Goal: Task Accomplishment & Management: Use online tool/utility

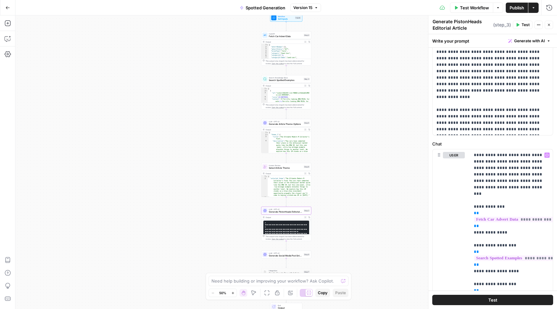
scroll to position [90, 0]
drag, startPoint x: 474, startPoint y: 156, endPoint x: 486, endPoint y: 174, distance: 21.2
click at [486, 174] on div "**********" at bounding box center [511, 280] width 83 height 263
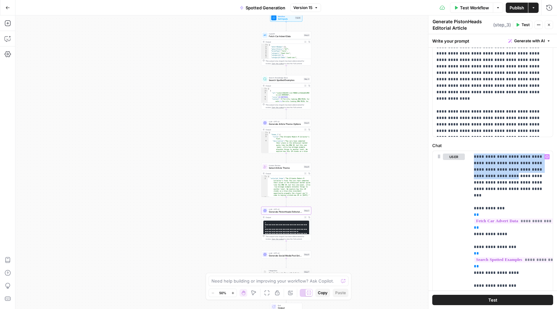
scroll to position [83, 0]
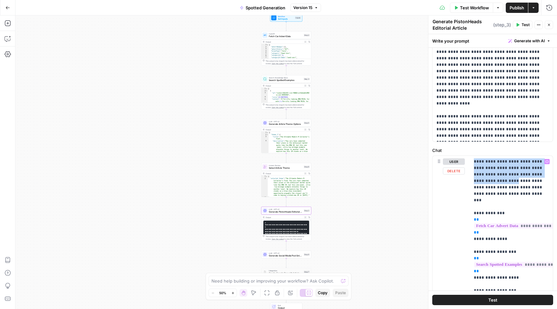
drag, startPoint x: 474, startPoint y: 162, endPoint x: 493, endPoint y: 188, distance: 32.5
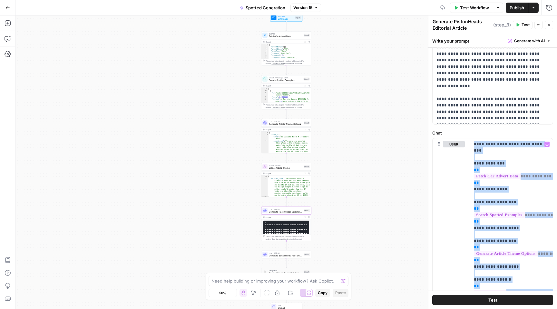
scroll to position [101, 0]
drag, startPoint x: 474, startPoint y: 162, endPoint x: 522, endPoint y: 309, distance: 154.8
click at [522, 309] on div "**********" at bounding box center [493, 171] width 129 height 275
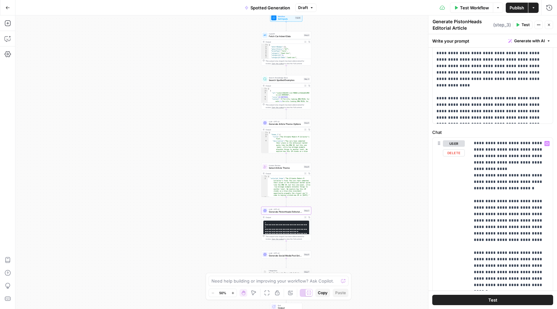
scroll to position [245, 0]
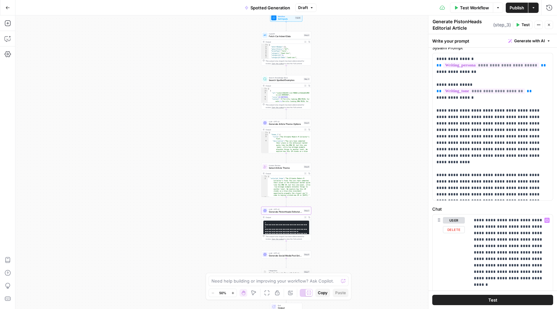
scroll to position [0, 0]
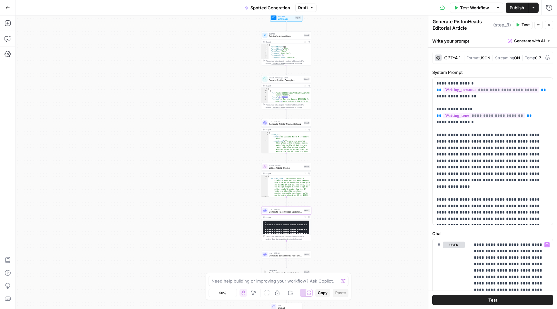
click at [519, 25] on icon "button" at bounding box center [518, 25] width 3 height 4
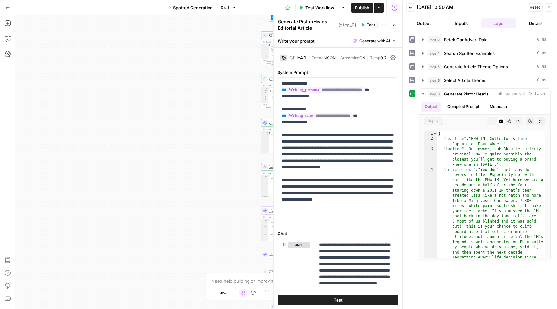
click at [422, 22] on button "Output" at bounding box center [424, 23] width 35 height 10
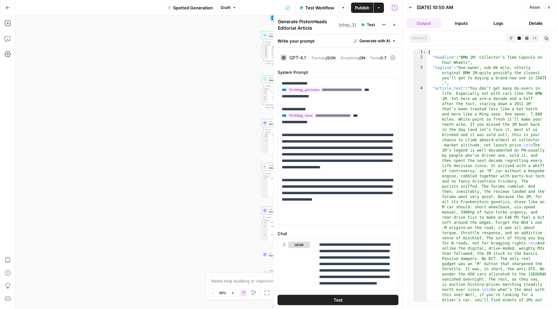
click at [236, 103] on div "Workflow Set Inputs Inputs Call API Fetch Car Advert Data Step 2 Output Expand …" at bounding box center [208, 161] width 387 height 293
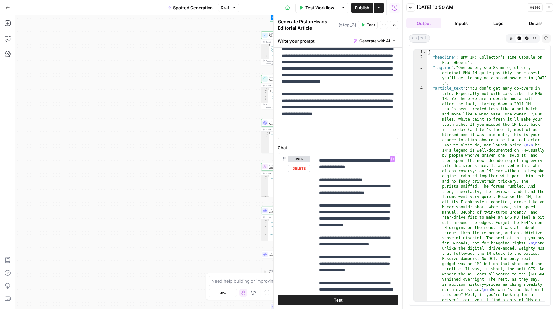
scroll to position [620, 0]
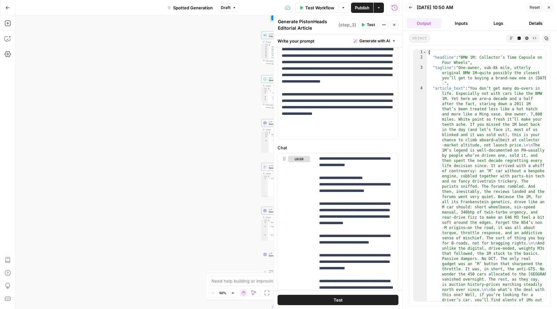
click at [360, 5] on span "Publish" at bounding box center [362, 8] width 15 height 6
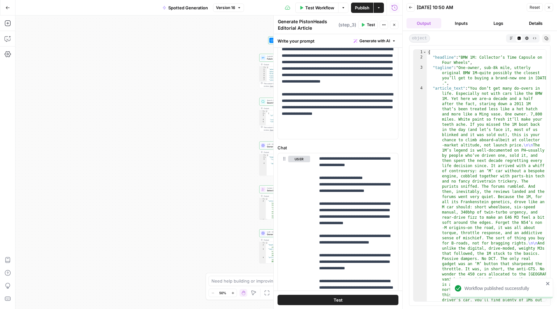
click at [7, 8] on icon "button" at bounding box center [7, 7] width 5 height 5
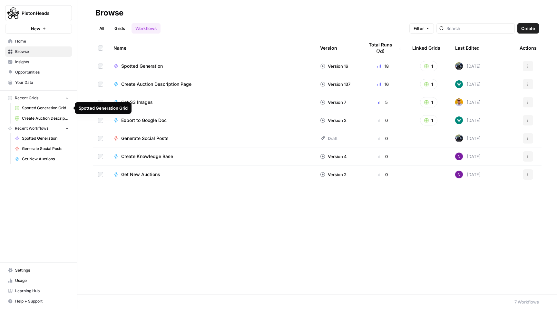
click at [47, 109] on span "Spotted Generation Grid" at bounding box center [45, 108] width 47 height 6
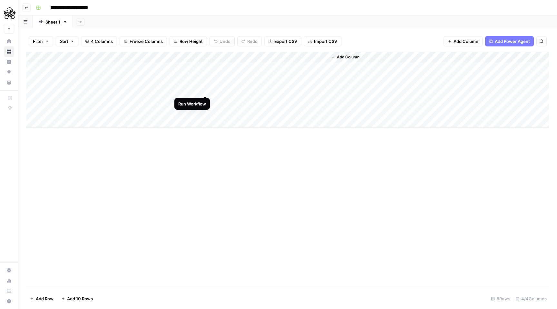
click at [206, 89] on div "Add Column" at bounding box center [287, 90] width 523 height 76
click at [206, 91] on div "Add Column" at bounding box center [287, 90] width 523 height 76
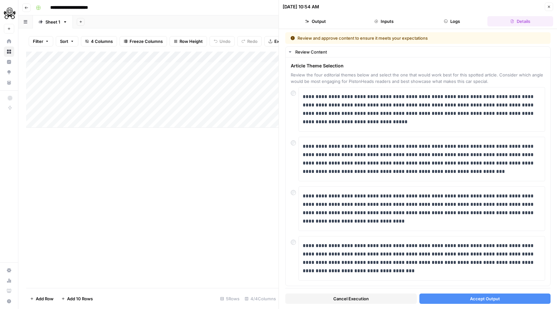
click at [486, 299] on span "Accept Output" at bounding box center [485, 298] width 30 height 6
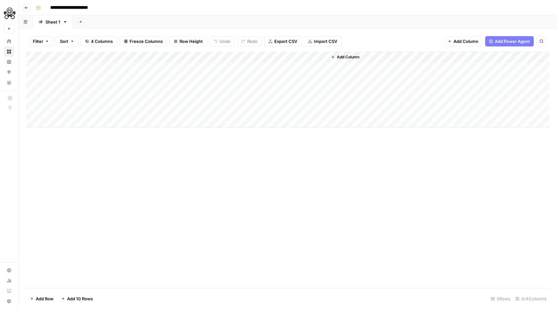
click at [293, 89] on div "Add Column" at bounding box center [287, 90] width 523 height 76
click at [321, 90] on div "Add Column" at bounding box center [287, 90] width 523 height 76
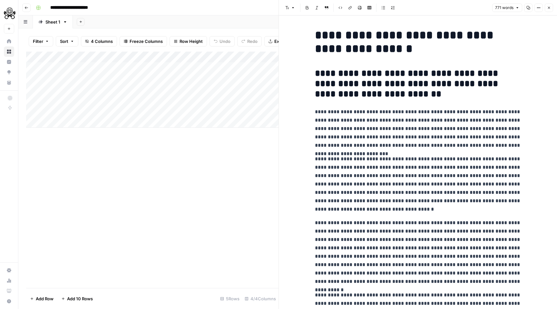
click at [396, 131] on p "**********" at bounding box center [418, 129] width 206 height 42
copy div "**********"
click at [197, 55] on div "Add Column" at bounding box center [152, 90] width 253 height 76
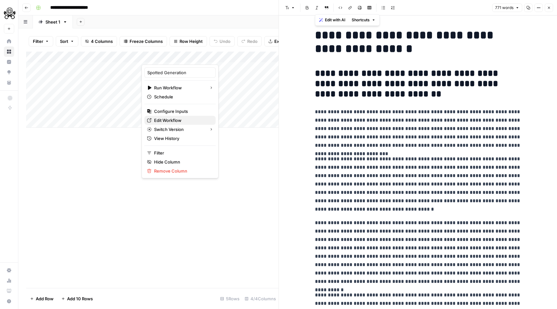
click at [170, 121] on span "Edit Workflow" at bounding box center [182, 120] width 56 height 6
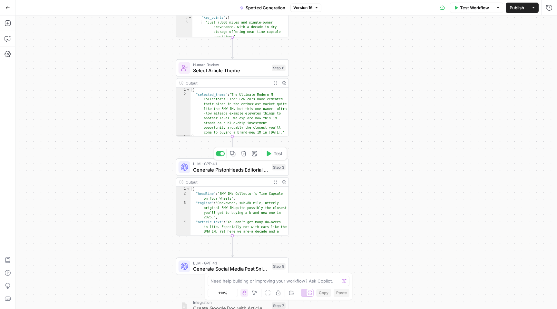
click at [241, 170] on span "Generate PistonHeads Editorial Article" at bounding box center [231, 169] width 76 height 7
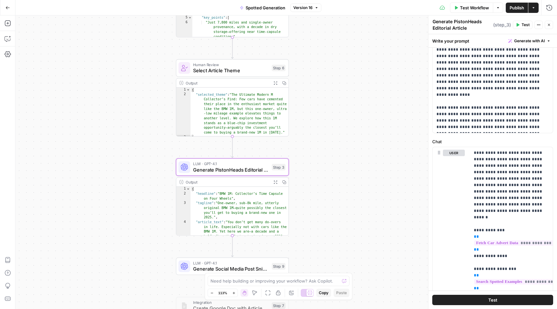
scroll to position [124, 0]
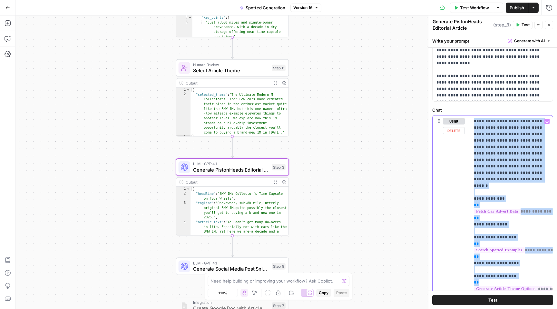
drag, startPoint x: 473, startPoint y: 122, endPoint x: 515, endPoint y: 270, distance: 153.8
click at [515, 270] on div "**********" at bounding box center [511, 246] width 83 height 263
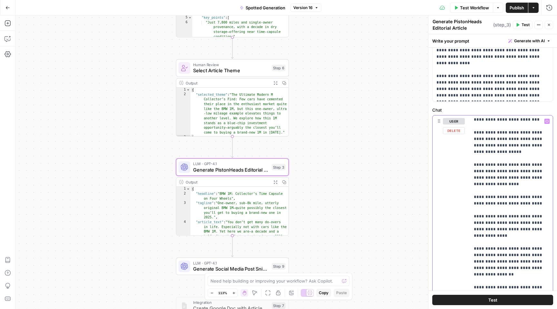
scroll to position [626, 0]
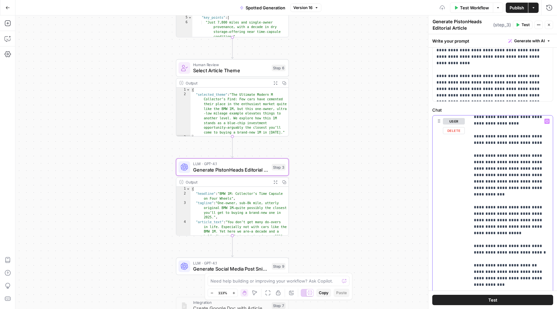
scroll to position [774, 0]
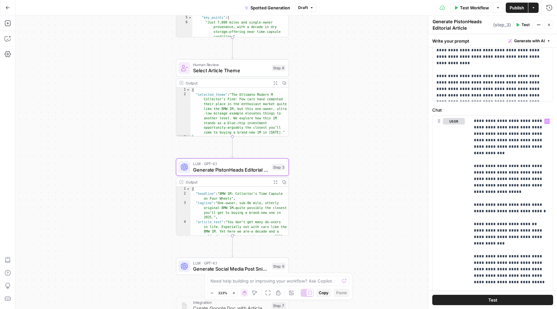
click at [516, 8] on span "Publish" at bounding box center [517, 8] width 15 height 6
click at [8, 7] on icon "button" at bounding box center [7, 7] width 5 height 5
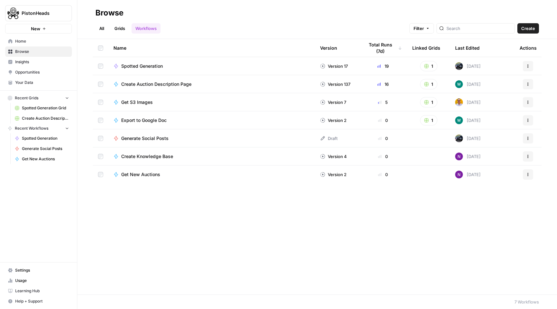
click at [50, 108] on span "Spotted Generation Grid" at bounding box center [45, 108] width 47 height 6
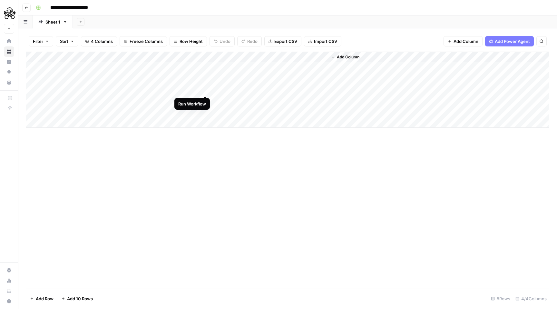
click at [205, 89] on div "Add Column" at bounding box center [287, 90] width 523 height 76
click at [206, 88] on div "Add Column" at bounding box center [287, 90] width 523 height 76
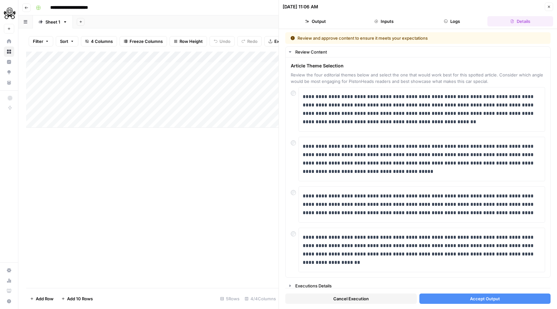
click at [482, 299] on span "Accept Output" at bounding box center [485, 298] width 30 height 6
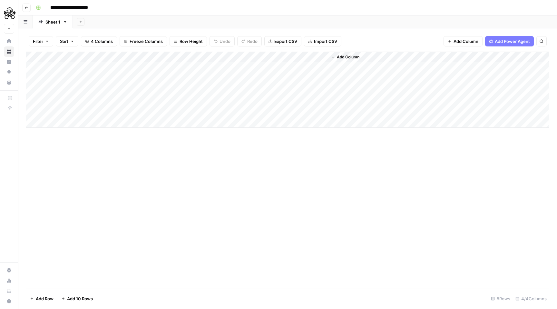
click at [302, 91] on div "Add Column" at bounding box center [287, 90] width 523 height 76
click at [320, 88] on div "Add Column" at bounding box center [287, 90] width 523 height 76
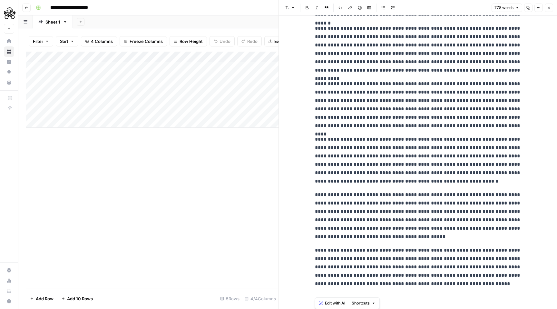
scroll to position [316, 0]
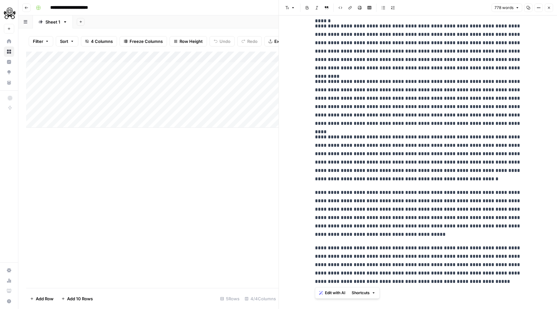
drag, startPoint x: 317, startPoint y: 35, endPoint x: 470, endPoint y: 290, distance: 297.2
click at [470, 290] on div "**********" at bounding box center [418, 4] width 214 height 610
copy div "**********"
click at [199, 57] on div "Add Column" at bounding box center [152, 90] width 253 height 76
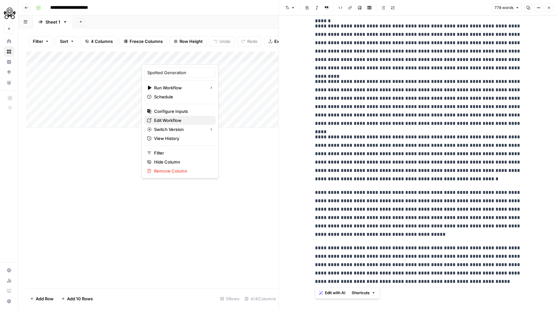
click at [170, 118] on span "Edit Workflow" at bounding box center [182, 120] width 56 height 6
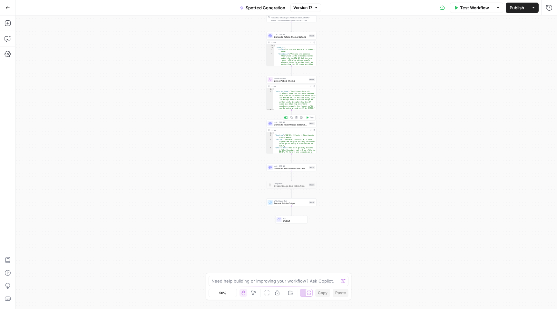
click at [283, 122] on span "LLM · GPT-4.1" at bounding box center [291, 122] width 34 height 3
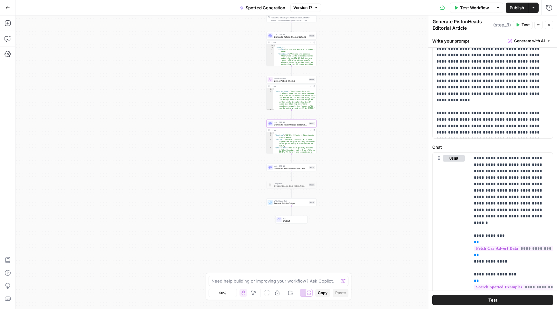
scroll to position [87, 0]
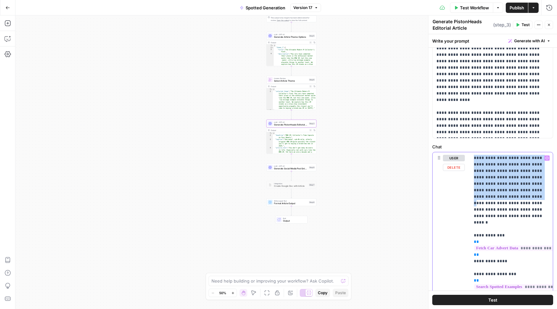
drag, startPoint x: 475, startPoint y: 157, endPoint x: 493, endPoint y: 199, distance: 45.7
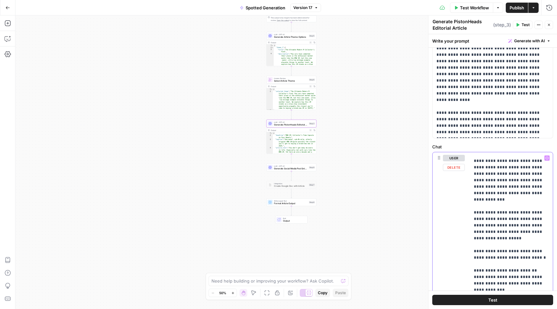
scroll to position [774, 0]
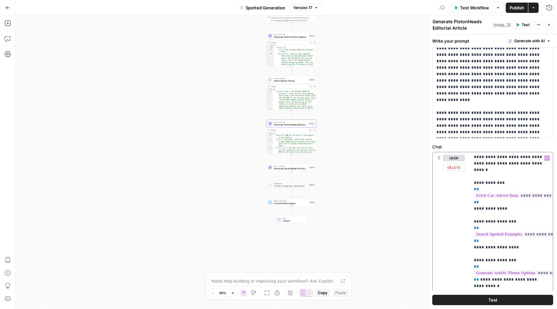
scroll to position [0, 0]
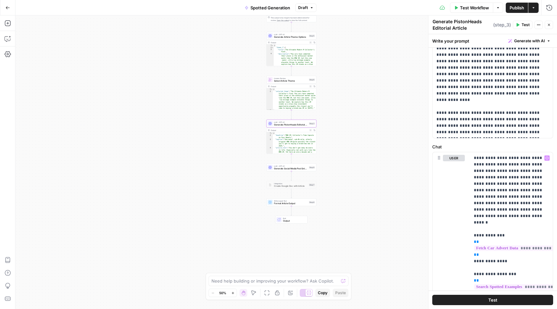
click at [518, 7] on span "Publish" at bounding box center [517, 8] width 15 height 6
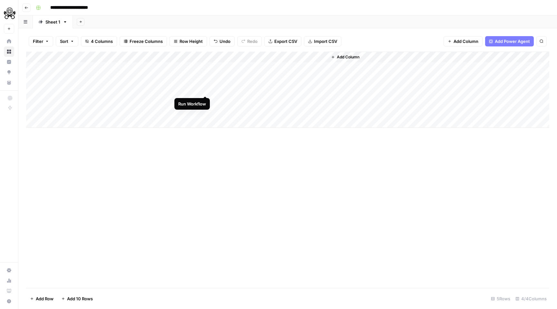
click at [206, 90] on div "Add Column" at bounding box center [287, 90] width 523 height 76
click at [204, 90] on div "Add Column" at bounding box center [287, 90] width 523 height 76
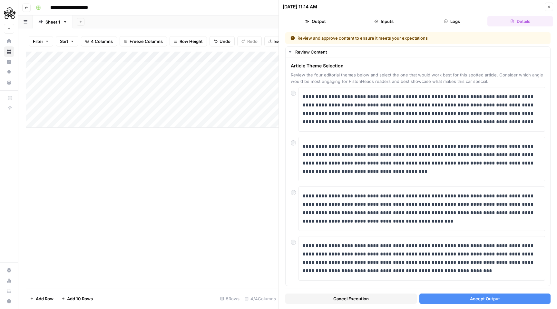
click at [483, 298] on span "Accept Output" at bounding box center [485, 298] width 30 height 6
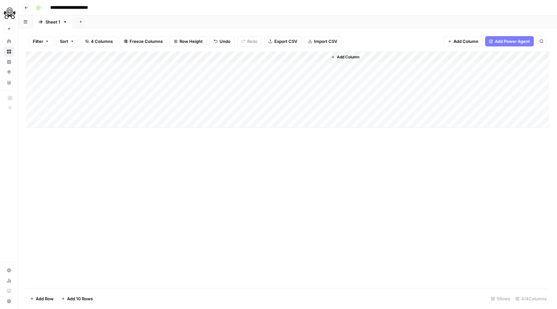
click at [304, 90] on div "Add Column" at bounding box center [287, 90] width 523 height 76
click at [321, 91] on div "Add Column" at bounding box center [287, 90] width 523 height 76
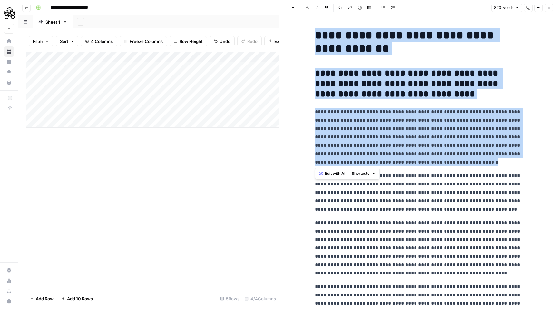
drag, startPoint x: 316, startPoint y: 33, endPoint x: 437, endPoint y: 162, distance: 177.1
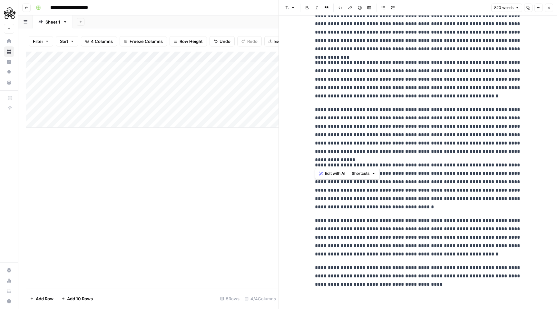
scroll to position [363, 0]
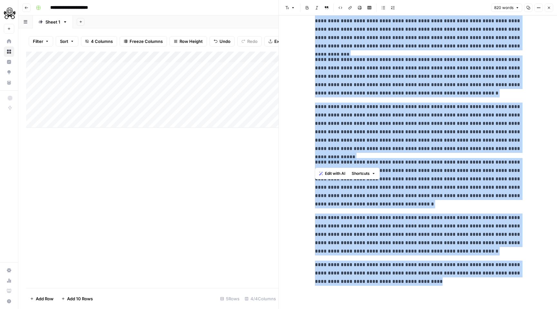
click at [427, 282] on p "**********" at bounding box center [418, 273] width 206 height 25
copy div "**********"
click at [196, 58] on div "Add Column" at bounding box center [152, 90] width 253 height 76
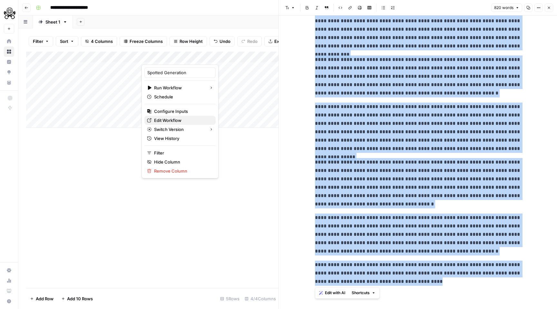
click at [172, 120] on span "Edit Workflow" at bounding box center [182, 120] width 56 height 6
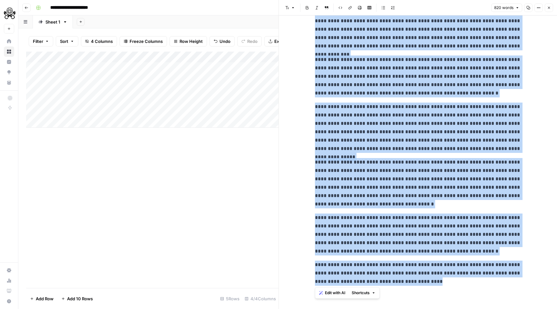
click at [76, 88] on div "Add Column" at bounding box center [152, 90] width 253 height 76
click at [67, 89] on div "Add Column" at bounding box center [152, 90] width 253 height 76
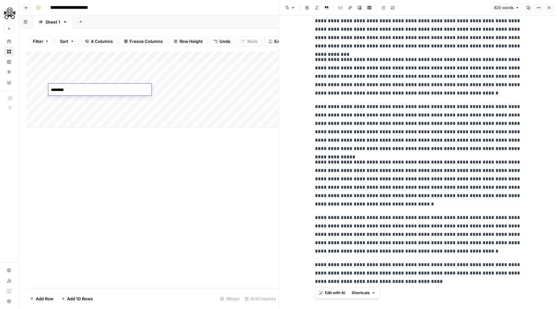
click at [67, 89] on textarea "********" at bounding box center [99, 89] width 103 height 9
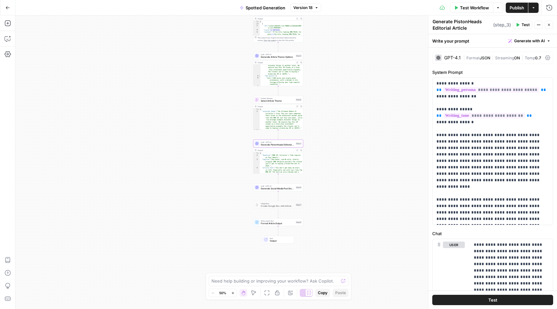
scroll to position [34, 0]
click at [286, 278] on textarea at bounding box center [275, 281] width 127 height 6
type textarea "I"
click at [11, 25] on button "Add Steps" at bounding box center [8, 23] width 10 height 10
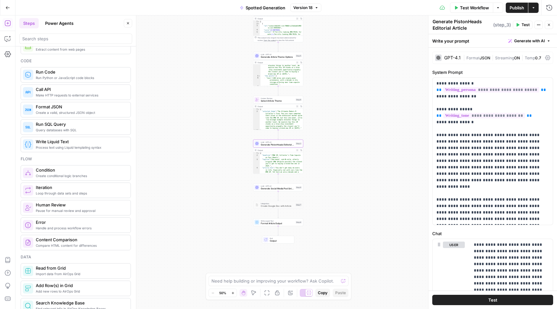
scroll to position [0, 0]
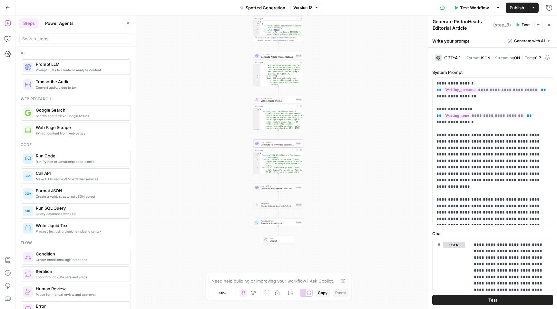
click at [68, 69] on span "Prompt LLMs to create or analyze content" at bounding box center [81, 69] width 90 height 5
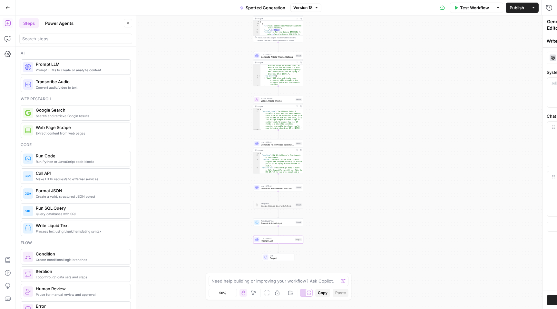
type textarea "Prompt LLM"
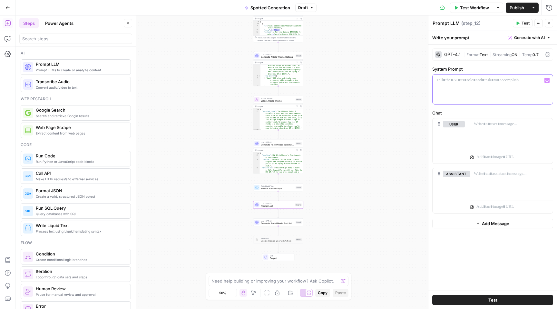
click at [460, 85] on div at bounding box center [493, 89] width 120 height 30
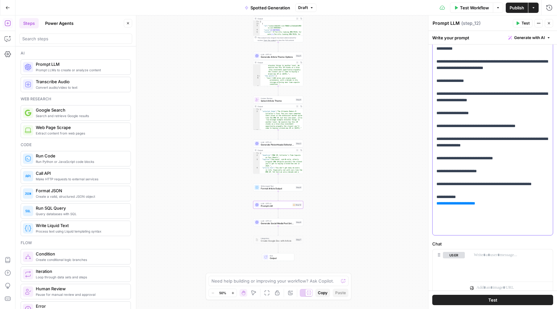
scroll to position [174, 0]
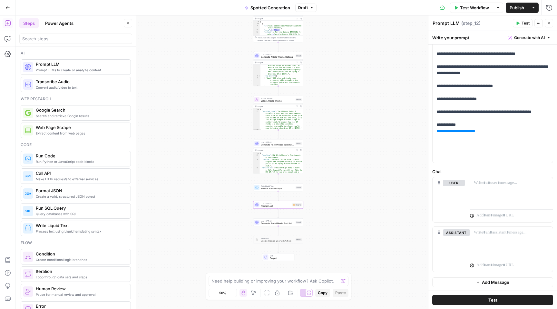
type textarea "**********"
click at [285, 161] on div "{ "headline" : "BMW 1M: Collector’s Time Capsule on Four Wheels" , "tagline" : …" at bounding box center [282, 283] width 44 height 263
drag, startPoint x: 491, startPoint y: 156, endPoint x: 437, endPoint y: 159, distance: 54.6
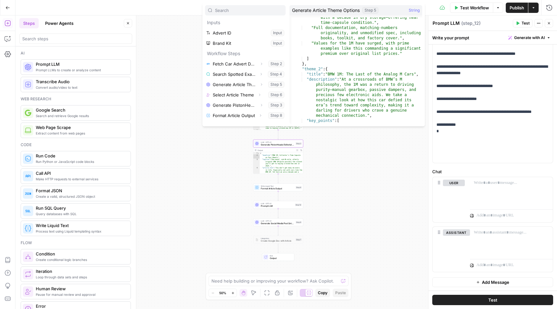
scroll to position [80, 0]
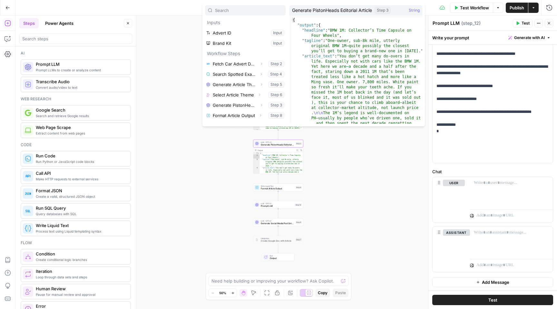
type textarea "**********"
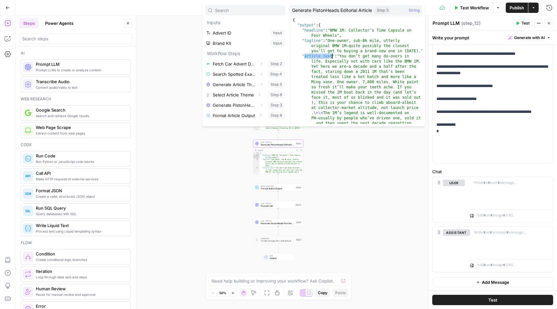
scroll to position [456, 0]
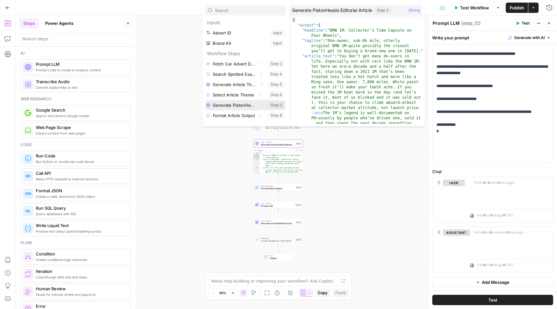
click at [260, 104] on icon "button" at bounding box center [262, 105] width 4 height 4
click at [261, 104] on icon "button" at bounding box center [262, 105] width 4 height 4
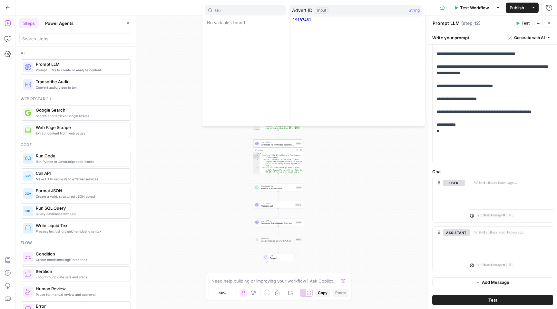
type input "G"
type input "t"
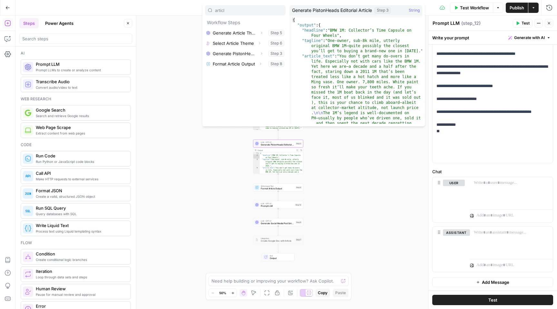
type input "articl"
click at [255, 55] on button "Select variable Generate PistonHeads Editorial Article" at bounding box center [245, 53] width 81 height 10
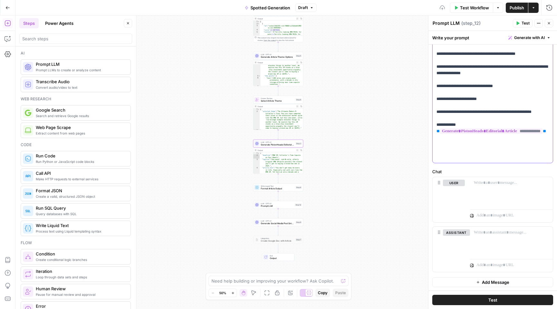
scroll to position [239, 0]
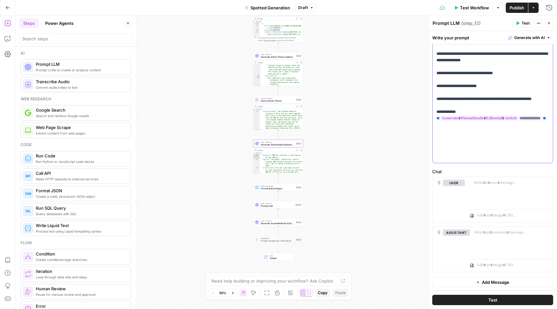
click at [548, 23] on icon "button" at bounding box center [549, 23] width 4 height 4
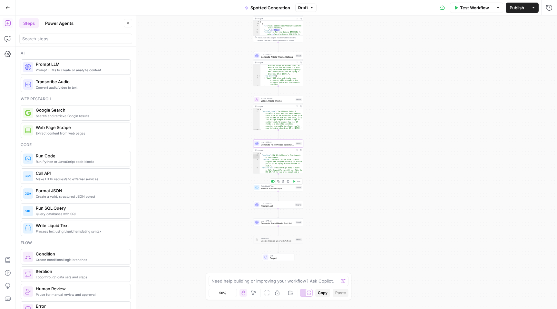
click at [290, 189] on span "Format Article Output" at bounding box center [278, 188] width 34 height 3
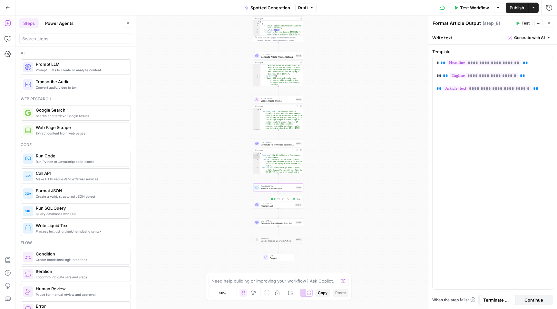
click at [281, 208] on div "LLM · GPT-4.1 Prompt LLM Step 12 Copy step Delete step Add Note Test" at bounding box center [278, 205] width 50 height 8
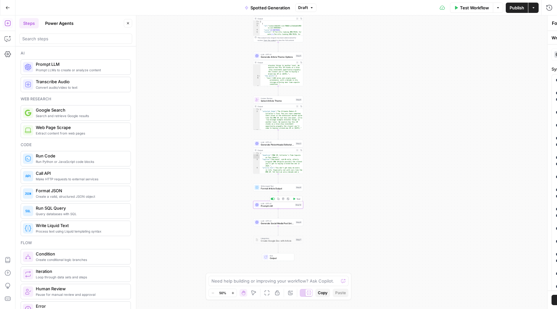
type textarea "Prompt LLM"
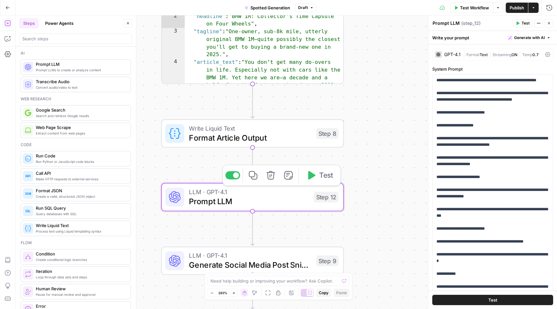
click at [272, 174] on icon "button" at bounding box center [270, 175] width 9 height 9
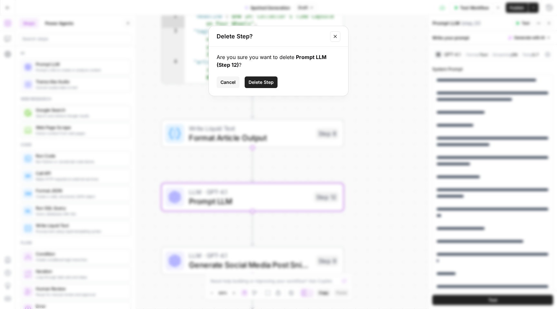
click at [263, 79] on span "Delete Step" at bounding box center [261, 82] width 25 height 6
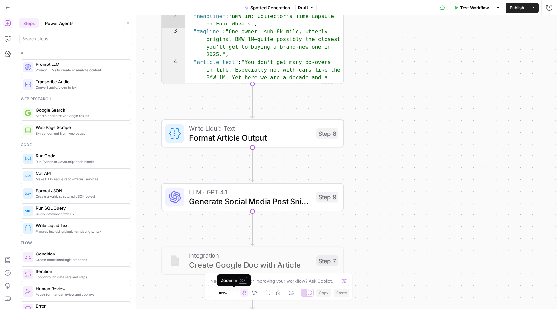
click at [239, 283] on span "⌘ +" at bounding box center [243, 280] width 9 height 6
click at [256, 284] on div "Need help building or improving your workflow? Ask Copilot." at bounding box center [279, 281] width 142 height 10
click at [312, 275] on textarea "Add in a step to do a sensecheck on the article text by prompting it to check f…" at bounding box center [272, 277] width 124 height 13
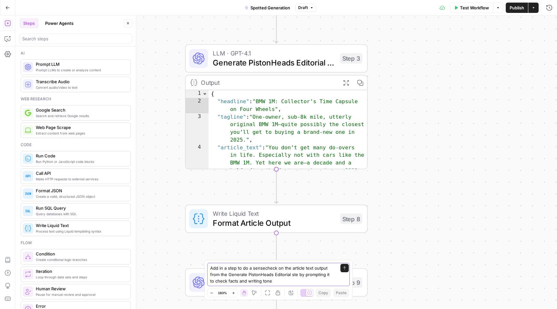
type textarea "Add in a step to do a sensecheck on the article text output from the Generate P…"
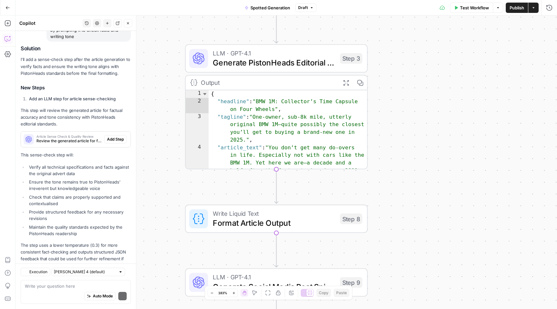
scroll to position [98, 0]
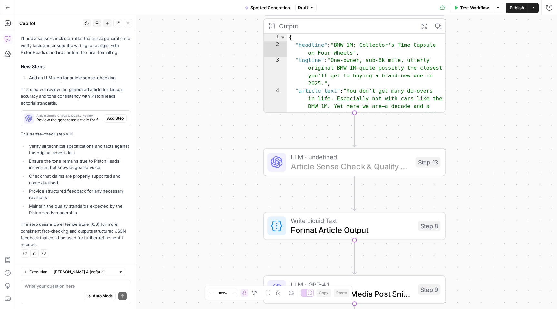
click at [114, 116] on span "Add Step" at bounding box center [115, 118] width 17 height 6
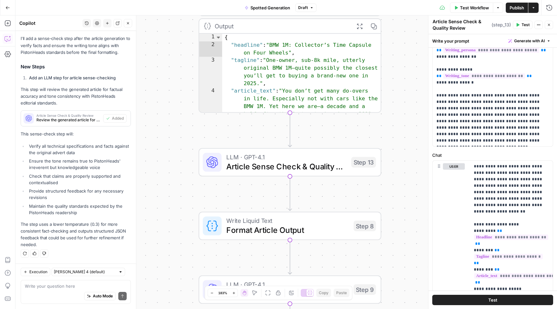
scroll to position [33, 0]
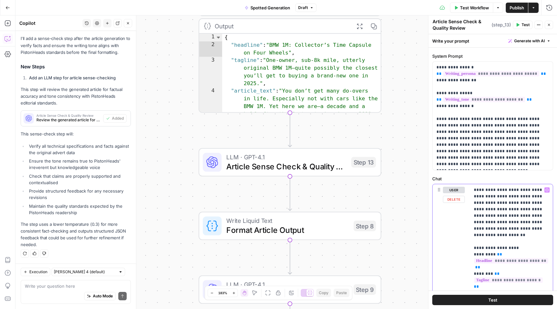
scroll to position [0, 0]
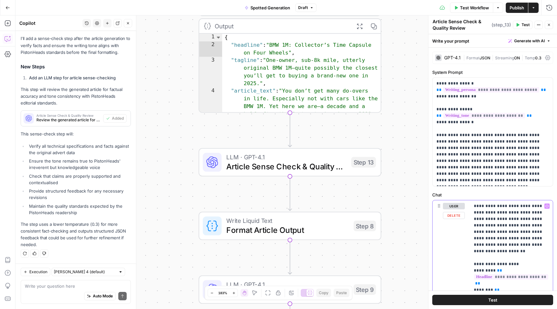
drag, startPoint x: 474, startPoint y: 207, endPoint x: 546, endPoint y: 242, distance: 79.6
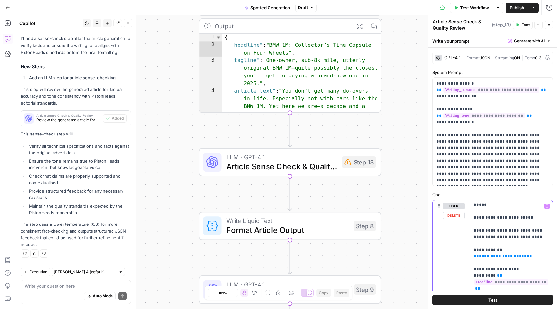
scroll to position [556, 0]
drag, startPoint x: 530, startPoint y: 229, endPoint x: 469, endPoint y: 226, distance: 60.7
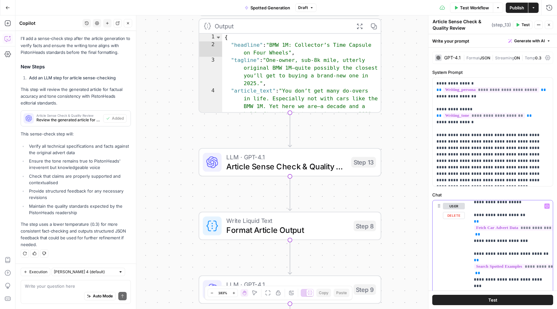
scroll to position [678, 0]
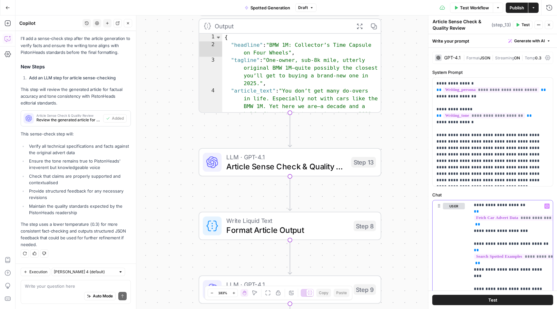
drag, startPoint x: 475, startPoint y: 243, endPoint x: 505, endPoint y: 302, distance: 65.6
click at [505, 302] on div "**********" at bounding box center [493, 171] width 129 height 275
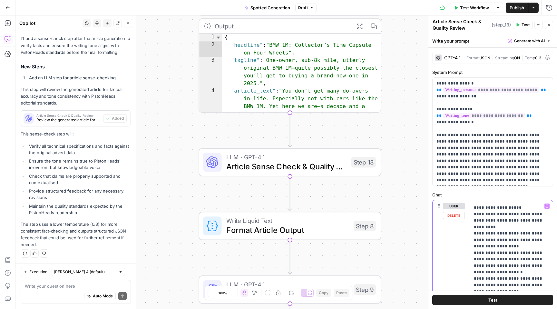
scroll to position [1010, 0]
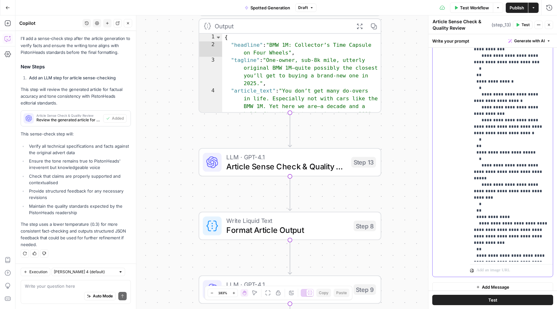
scroll to position [207, 0]
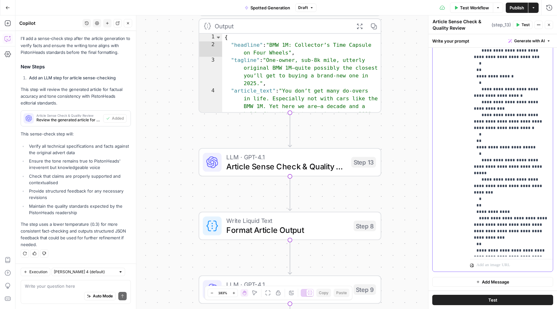
drag, startPoint x: 480, startPoint y: 215, endPoint x: 484, endPoint y: 128, distance: 86.8
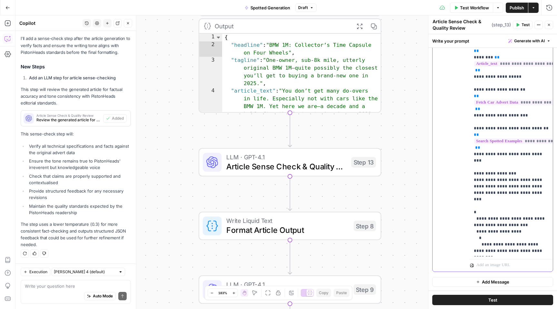
scroll to position [586, 0]
click at [471, 129] on div "**********" at bounding box center [511, 125] width 83 height 263
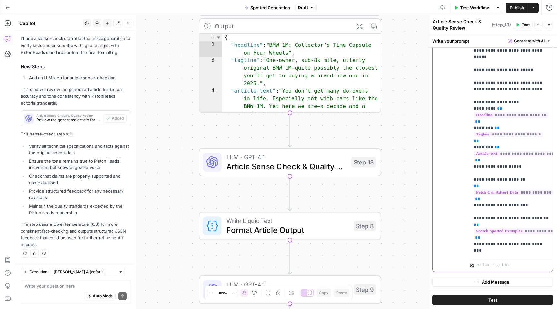
scroll to position [491, 0]
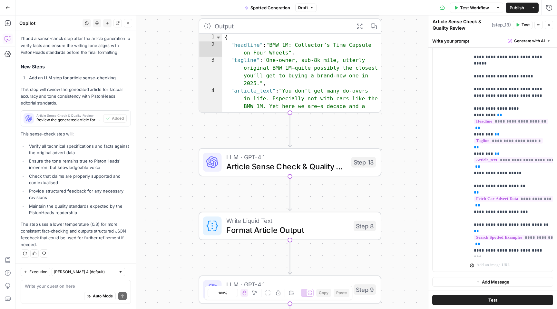
click at [521, 24] on button "Test" at bounding box center [523, 25] width 20 height 8
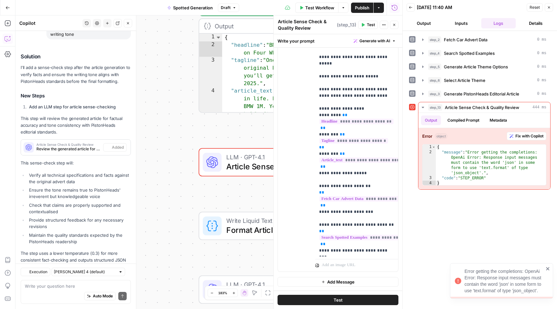
scroll to position [108, 0]
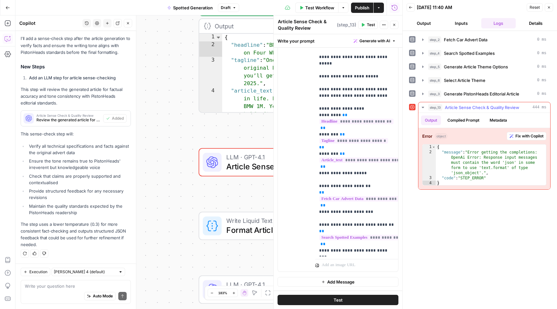
click at [524, 134] on span "Fix with Copilot" at bounding box center [530, 136] width 28 height 6
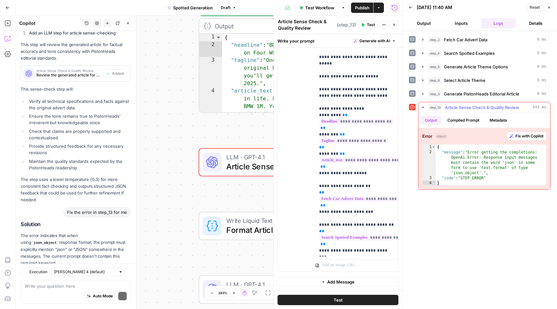
scroll to position [184, 0]
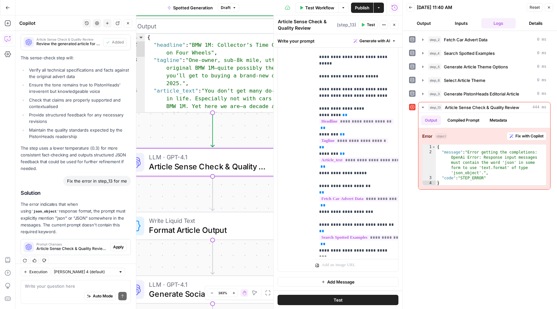
click at [116, 244] on span "Apply" at bounding box center [118, 247] width 11 height 6
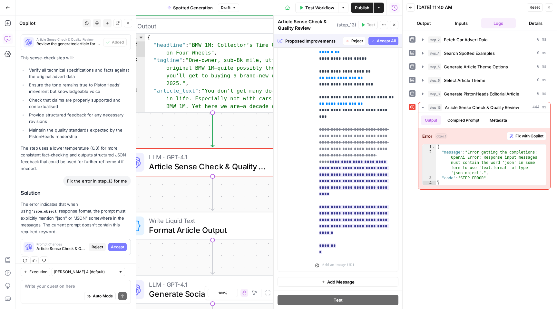
scroll to position [678, 0]
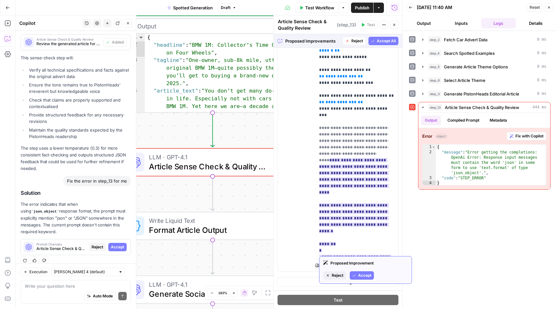
click at [362, 275] on span "Accept" at bounding box center [364, 276] width 13 height 6
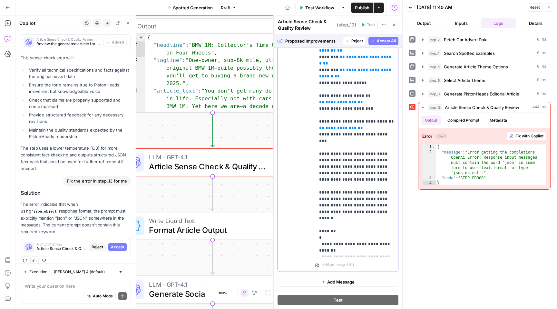
scroll to position [252, 0]
click at [384, 40] on span "Accept All" at bounding box center [386, 41] width 19 height 6
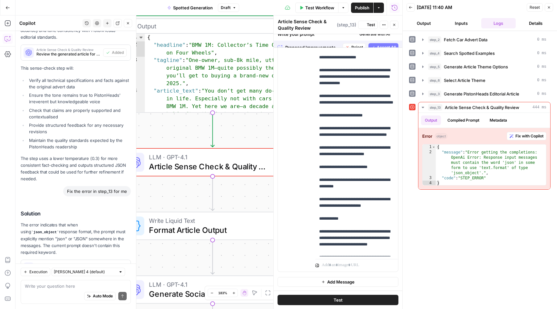
scroll to position [0, 0]
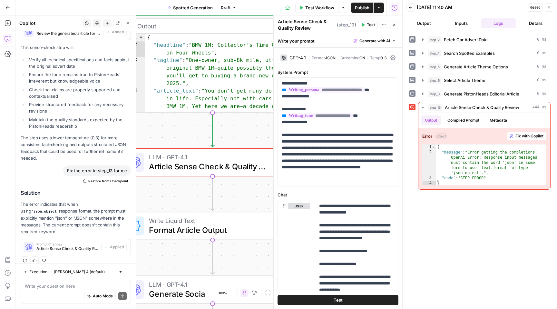
click at [350, 300] on button "Test" at bounding box center [338, 300] width 121 height 10
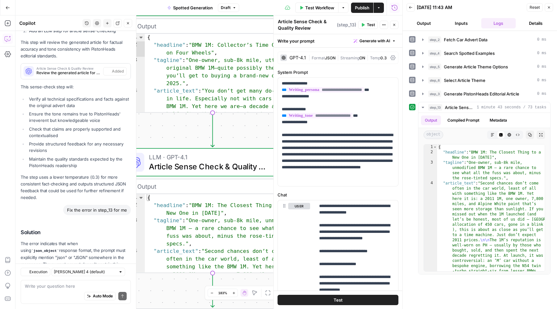
scroll to position [195, 0]
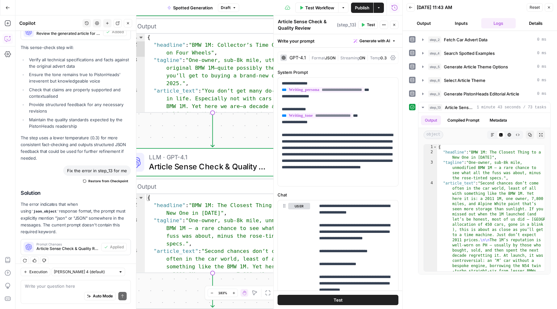
click at [423, 25] on button "Output" at bounding box center [424, 23] width 35 height 10
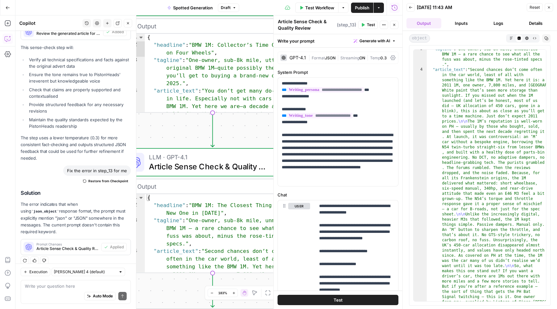
scroll to position [0, 0]
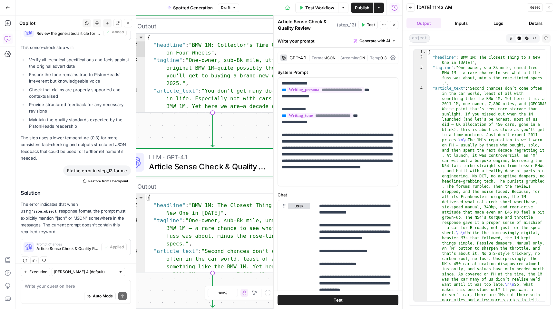
click at [364, 8] on span "Publish" at bounding box center [362, 8] width 15 height 6
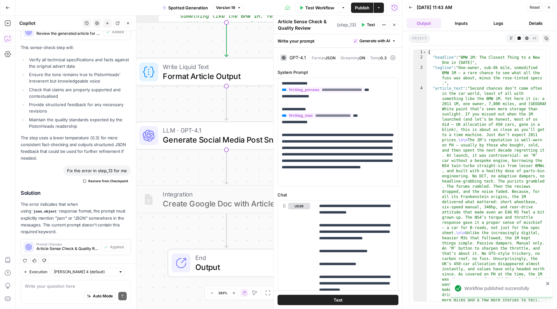
click at [218, 265] on span "Output" at bounding box center [235, 267] width 80 height 12
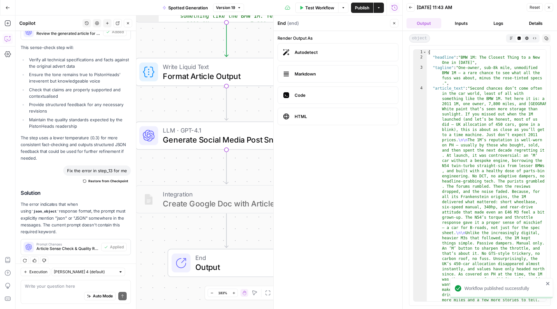
click at [203, 73] on span "Format Article Output" at bounding box center [224, 76] width 123 height 12
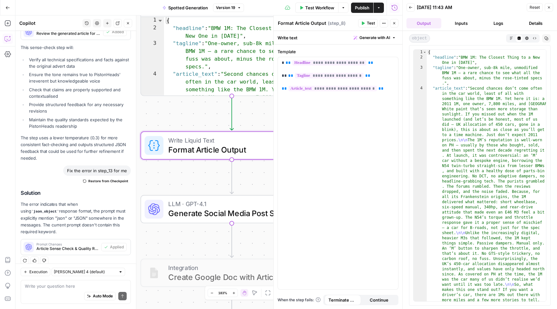
click at [128, 24] on icon "button" at bounding box center [128, 23] width 4 height 4
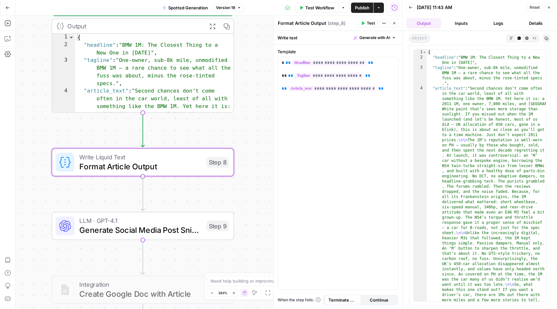
drag, startPoint x: 135, startPoint y: 114, endPoint x: 49, endPoint y: 134, distance: 88.1
click at [48, 134] on div "Workflow Set Inputs Inputs Call API Fetch Car Advert Data Step 2 Output Expand …" at bounding box center [208, 161] width 387 height 293
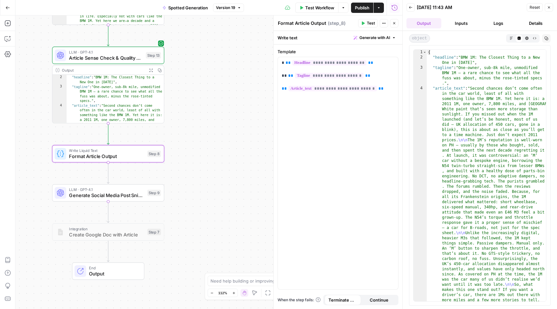
scroll to position [3, 0]
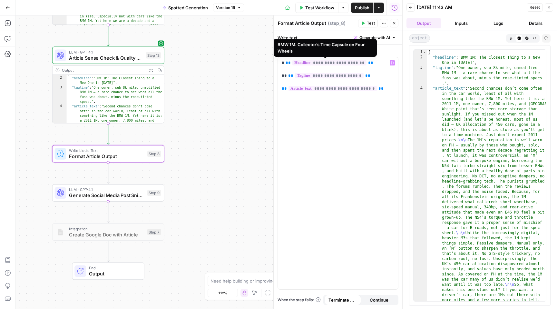
click at [324, 63] on span "**********" at bounding box center [330, 62] width 74 height 5
click at [323, 62] on span "**********" at bounding box center [330, 62] width 74 height 5
click at [334, 104] on div "**********" at bounding box center [338, 173] width 120 height 232
click at [237, 84] on div "Workflow Set Inputs Inputs Call API Fetch Car Advert Data Step 2 Output Expand …" at bounding box center [208, 161] width 387 height 293
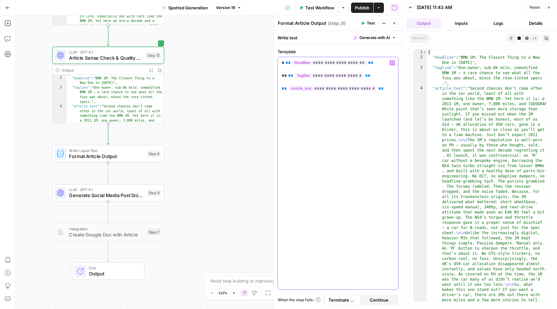
click at [325, 98] on div "**********" at bounding box center [338, 173] width 120 height 232
click at [351, 105] on div "**********" at bounding box center [338, 173] width 120 height 232
click at [367, 24] on span "Test" at bounding box center [371, 23] width 8 height 6
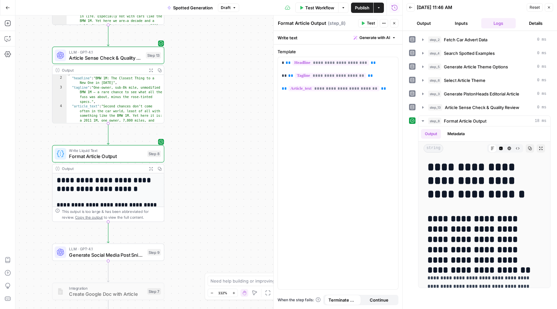
click at [313, 9] on span "Test Workflow" at bounding box center [319, 8] width 29 height 6
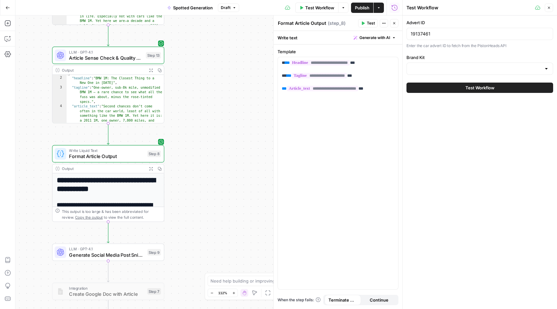
type input "PistonHeads Editorial"
click at [438, 37] on div "19137461" at bounding box center [480, 34] width 147 height 12
click at [448, 32] on input "19137461" at bounding box center [480, 34] width 138 height 6
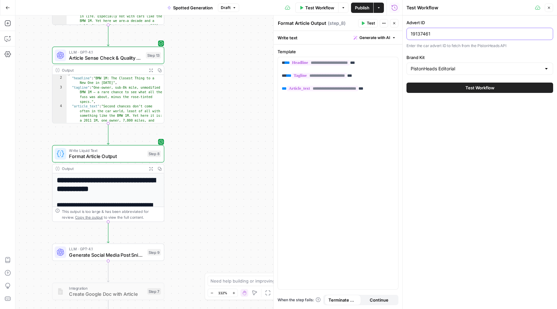
click at [448, 32] on input "19137461" at bounding box center [480, 34] width 138 height 6
paste input "79739"
type input "19179739"
click at [469, 89] on span "Test Workflow" at bounding box center [480, 87] width 29 height 6
click at [479, 88] on span "Test Workflow" at bounding box center [480, 87] width 29 height 6
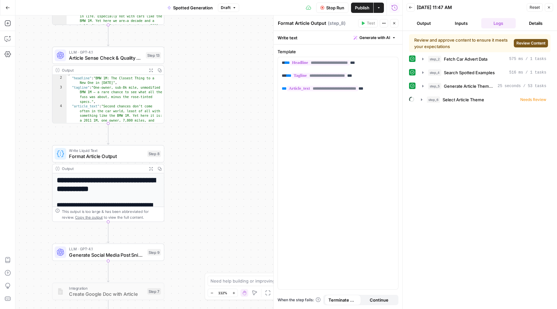
click at [531, 44] on span "Review Content" at bounding box center [531, 43] width 29 height 6
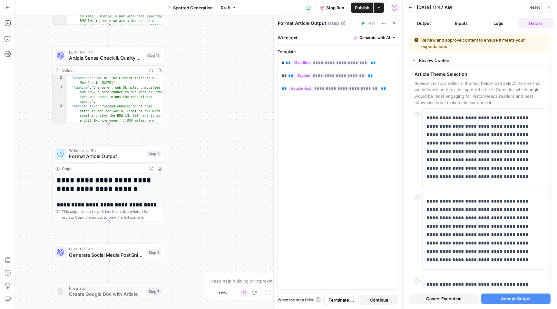
click at [516, 300] on span "Accept Output" at bounding box center [516, 298] width 30 height 6
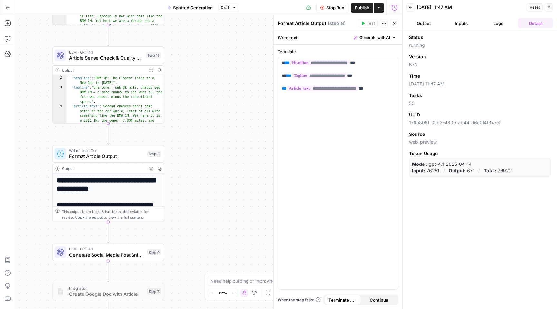
click at [423, 25] on button "Output" at bounding box center [424, 23] width 35 height 10
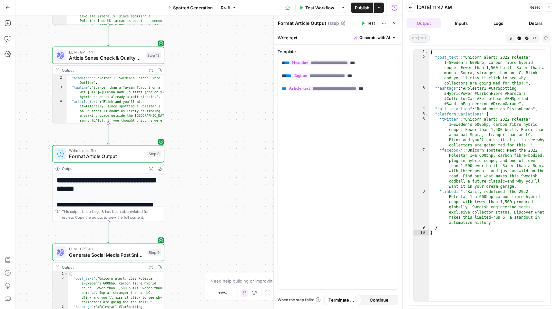
click at [359, 8] on span "Publish" at bounding box center [362, 8] width 15 height 6
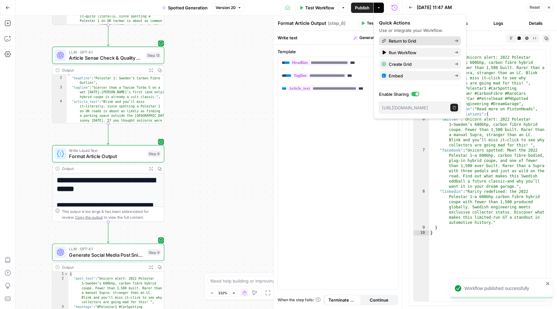
click at [406, 43] on span "Return to Grid" at bounding box center [419, 41] width 61 height 6
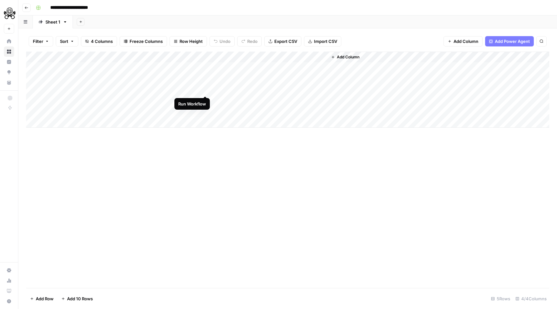
click at [204, 90] on div "Add Column" at bounding box center [287, 90] width 523 height 76
click at [205, 89] on div "Add Column" at bounding box center [287, 90] width 523 height 76
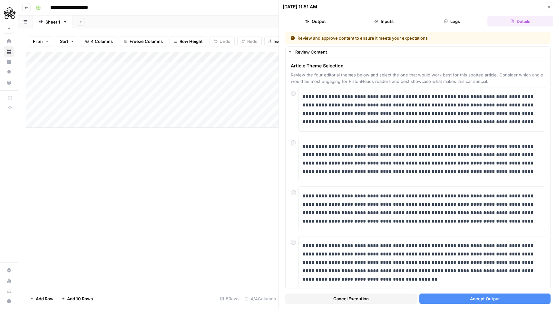
click at [485, 300] on span "Accept Output" at bounding box center [485, 298] width 30 height 6
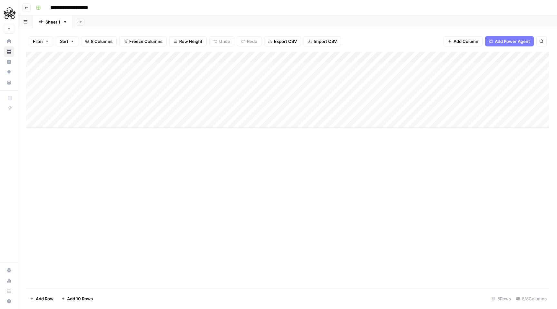
click at [195, 89] on div "Add Column" at bounding box center [287, 90] width 523 height 76
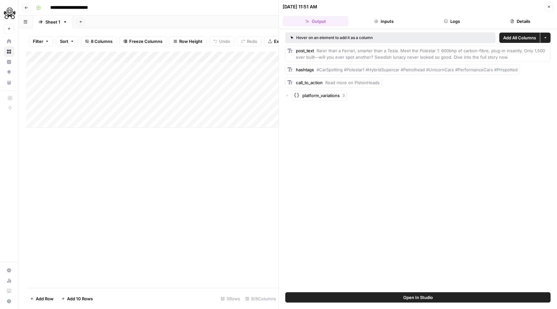
click at [197, 57] on div "Add Column" at bounding box center [152, 90] width 253 height 76
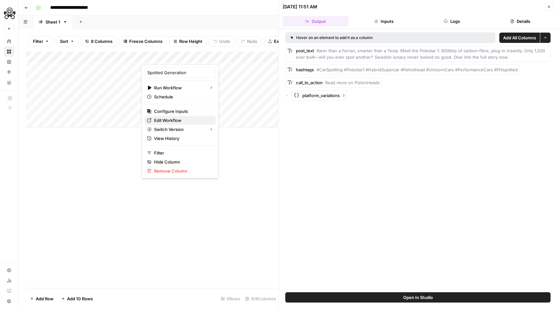
click at [163, 120] on span "Edit Workflow" at bounding box center [182, 120] width 56 height 6
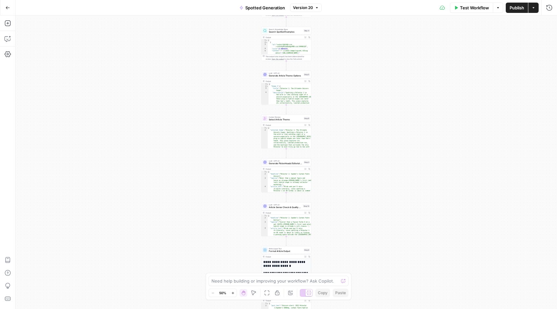
click at [327, 86] on div "Workflow Set Inputs Inputs Call API Fetch Car Advert Data Step 2 Output Expand …" at bounding box center [286, 161] width 542 height 293
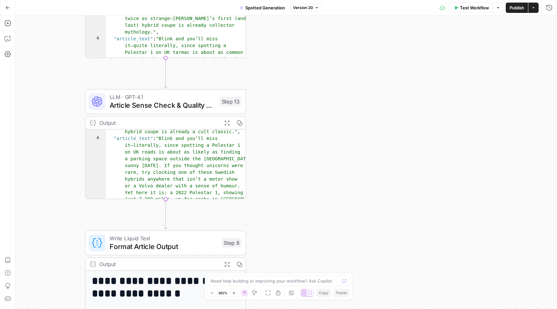
scroll to position [27, 0]
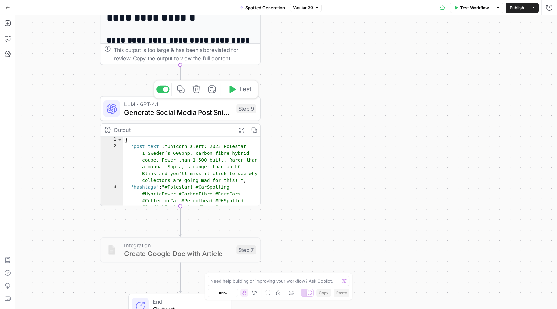
click at [167, 92] on div "Copy step Delete step Add Note Test" at bounding box center [206, 89] width 104 height 19
click at [164, 90] on div at bounding box center [165, 89] width 5 height 5
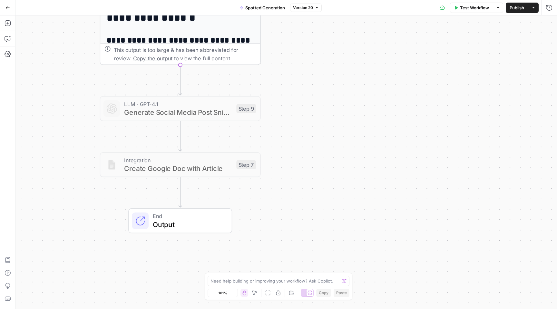
click at [512, 13] on div "Test Workflow Options Publish Actions Run History" at bounding box center [440, 7] width 236 height 15
click at [515, 6] on span "Publish" at bounding box center [517, 8] width 15 height 6
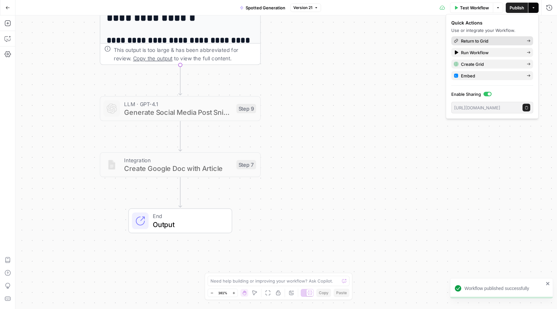
click at [477, 40] on span "Return to Grid" at bounding box center [491, 41] width 61 height 6
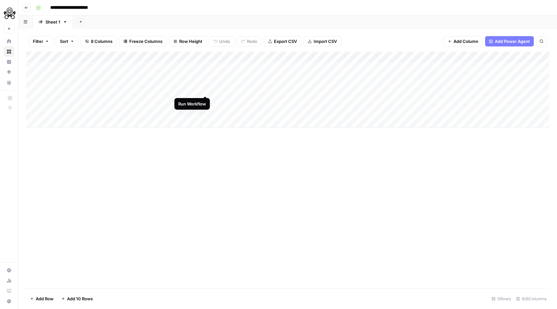
click at [206, 88] on div "Add Column" at bounding box center [287, 90] width 523 height 76
click at [206, 91] on div "Add Column" at bounding box center [287, 90] width 523 height 76
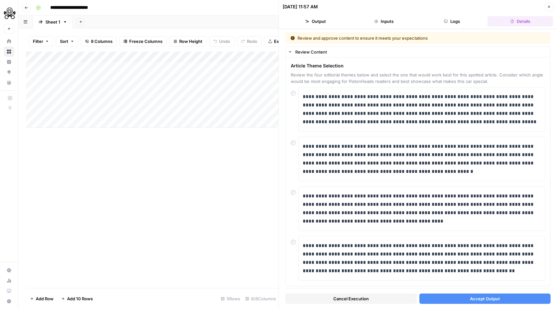
click at [482, 297] on span "Accept Output" at bounding box center [485, 298] width 30 height 6
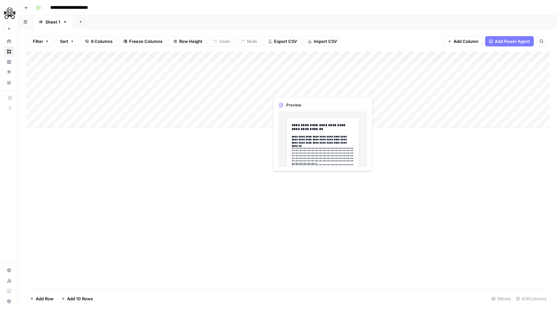
click at [289, 90] on div "Add Column" at bounding box center [287, 90] width 523 height 76
click at [299, 90] on div "Add Column" at bounding box center [287, 90] width 523 height 76
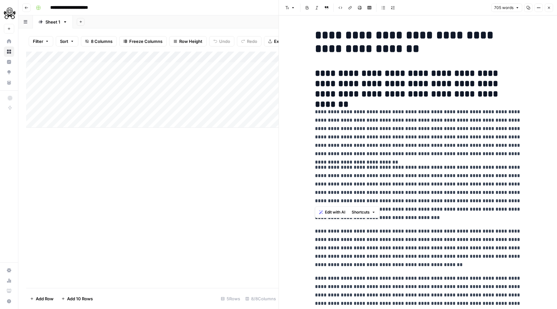
drag, startPoint x: 316, startPoint y: 35, endPoint x: 388, endPoint y: 200, distance: 179.9
click at [388, 201] on div "**********" at bounding box center [418, 302] width 214 height 553
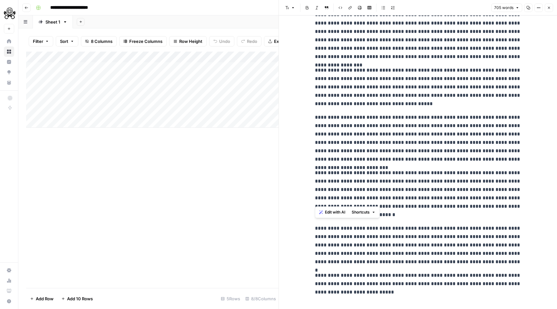
scroll to position [291, 0]
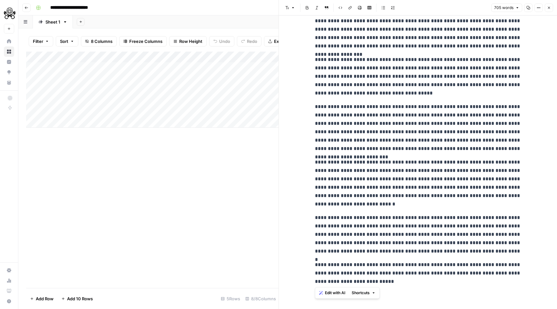
click at [360, 281] on p "**********" at bounding box center [418, 273] width 206 height 25
copy div "**********"
click at [66, 100] on div "Add Column" at bounding box center [152, 90] width 253 height 76
click at [59, 100] on div "Add Column" at bounding box center [152, 90] width 253 height 76
click at [59, 100] on textarea at bounding box center [99, 100] width 103 height 9
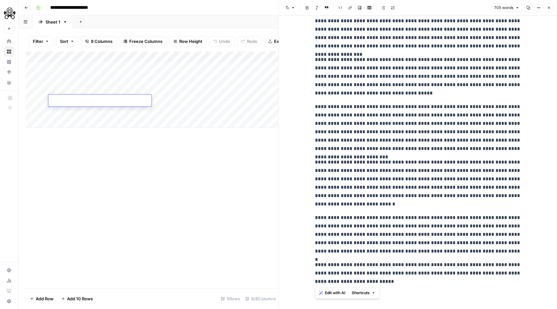
type textarea "********"
click at [165, 103] on div "Add Column" at bounding box center [152, 90] width 253 height 76
click at [175, 101] on div "Add Column" at bounding box center [152, 90] width 253 height 76
click at [194, 100] on div at bounding box center [176, 100] width 71 height 12
click at [173, 103] on div at bounding box center [176, 100] width 71 height 12
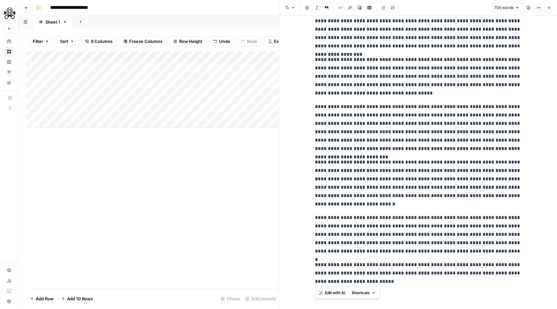
click at [205, 101] on div at bounding box center [176, 100] width 71 height 12
click at [157, 99] on div at bounding box center [176, 100] width 71 height 12
click at [548, 8] on icon "button" at bounding box center [549, 8] width 2 height 2
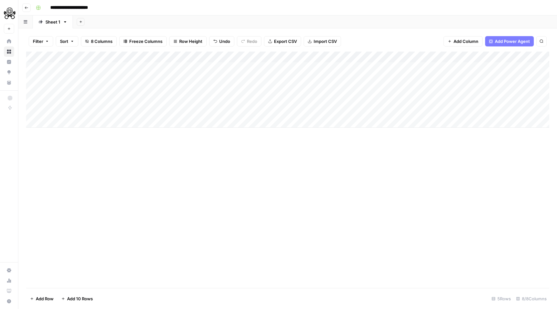
click at [205, 100] on div "Add Column" at bounding box center [287, 90] width 523 height 76
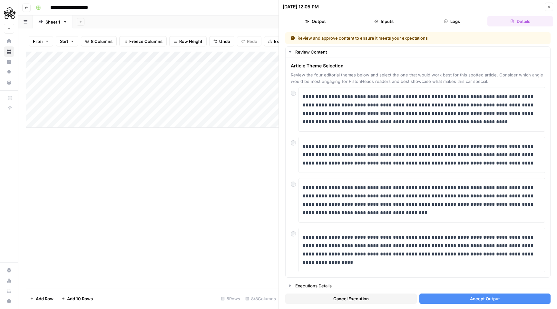
scroll to position [3, 0]
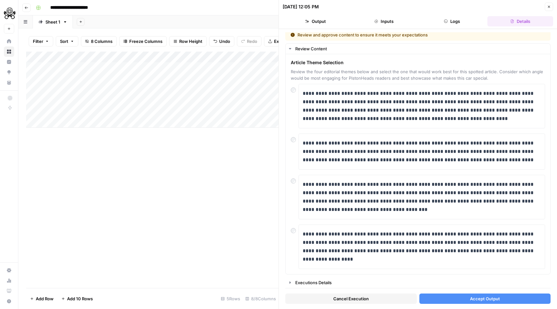
click at [477, 300] on span "Accept Output" at bounding box center [485, 298] width 30 height 6
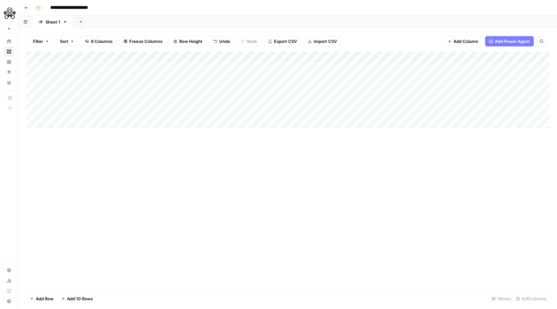
click at [299, 100] on div "Add Column" at bounding box center [287, 90] width 523 height 76
click at [323, 102] on div "Add Column" at bounding box center [287, 90] width 523 height 76
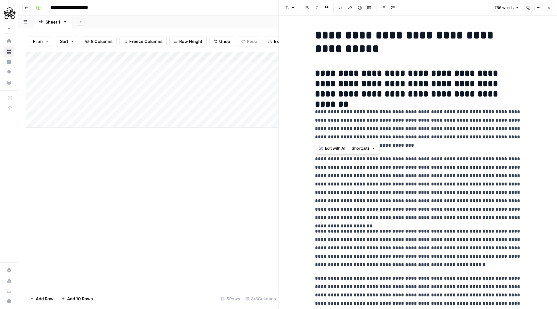
drag, startPoint x: 314, startPoint y: 36, endPoint x: 382, endPoint y: 137, distance: 120.9
click at [382, 137] on div "**********" at bounding box center [418, 311] width 214 height 570
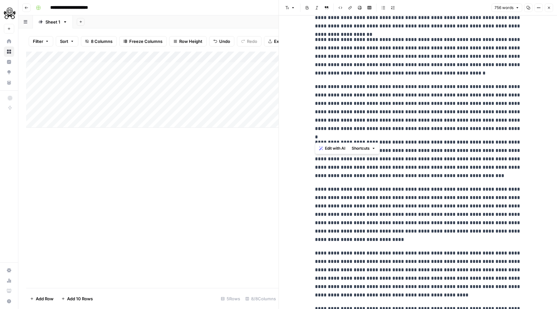
scroll to position [308, 0]
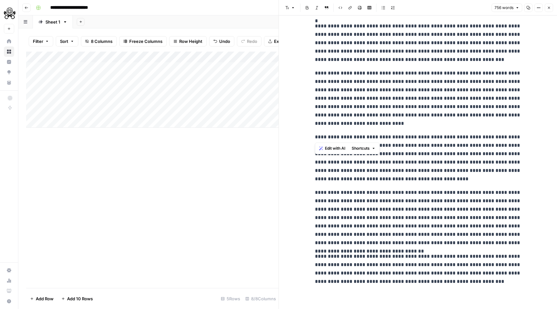
click at [439, 280] on p "**********" at bounding box center [418, 269] width 206 height 34
copy div "**********"
click at [161, 113] on div "Add Column" at bounding box center [152, 90] width 253 height 76
click at [112, 113] on div "Add Column" at bounding box center [152, 90] width 253 height 76
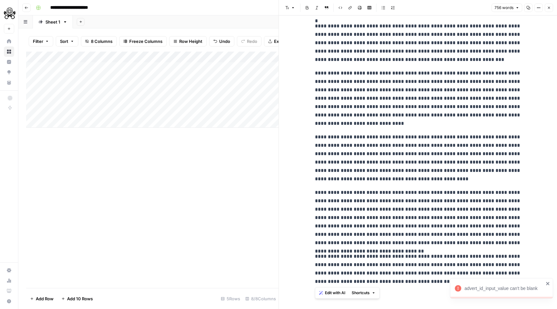
click at [96, 112] on div "Add Column" at bounding box center [152, 90] width 253 height 76
type textarea "********"
click at [171, 111] on div "Add Column" at bounding box center [152, 90] width 253 height 76
click at [176, 112] on div "Add Column" at bounding box center [152, 90] width 253 height 76
click at [551, 7] on icon "button" at bounding box center [549, 8] width 4 height 4
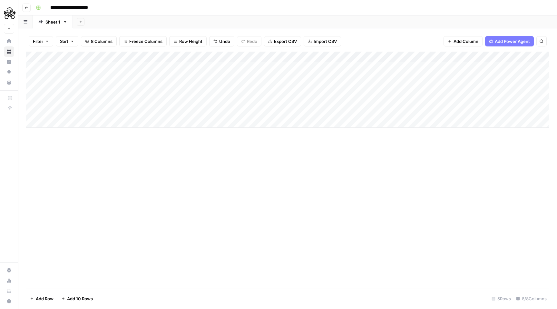
click at [188, 111] on div "Add Column" at bounding box center [287, 90] width 523 height 76
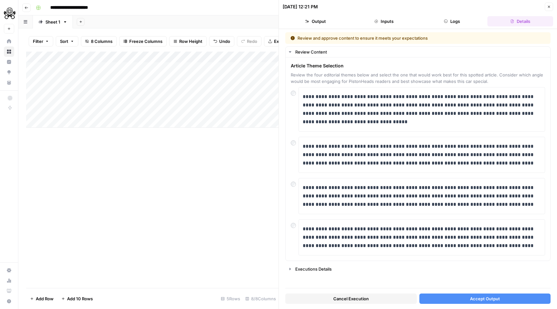
click at [486, 297] on span "Accept Output" at bounding box center [485, 298] width 30 height 6
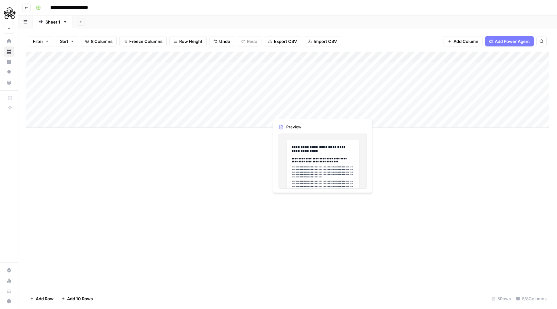
click at [302, 110] on div "Add Column" at bounding box center [287, 90] width 523 height 76
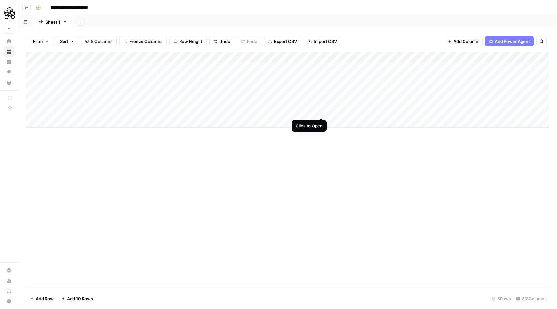
click at [323, 111] on div "Add Column" at bounding box center [287, 90] width 523 height 76
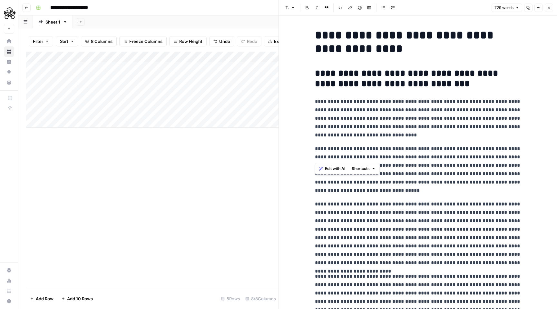
drag, startPoint x: 315, startPoint y: 35, endPoint x: 398, endPoint y: 155, distance: 145.9
click at [398, 155] on div "**********" at bounding box center [418, 306] width 214 height 560
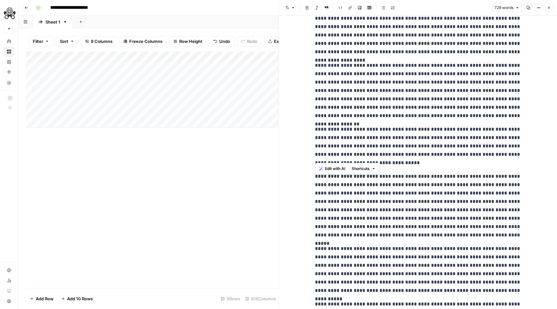
scroll to position [297, 0]
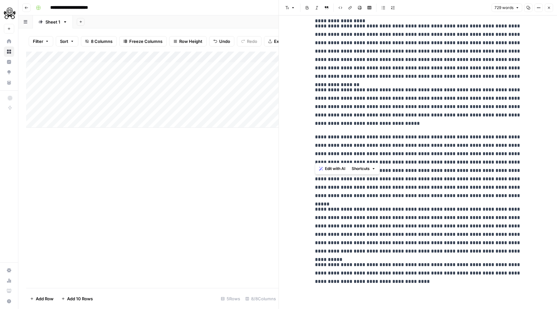
click at [387, 281] on p "**********" at bounding box center [418, 273] width 206 height 25
copy div "**********"
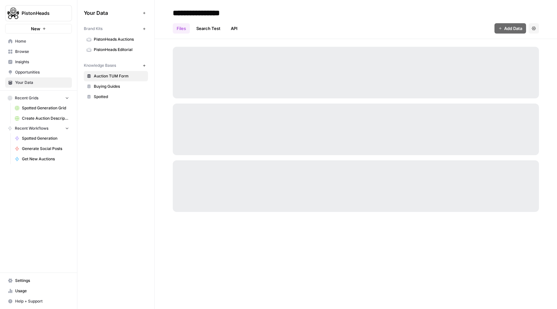
click at [123, 51] on span "PistonHeads Editorial" at bounding box center [119, 50] width 51 height 6
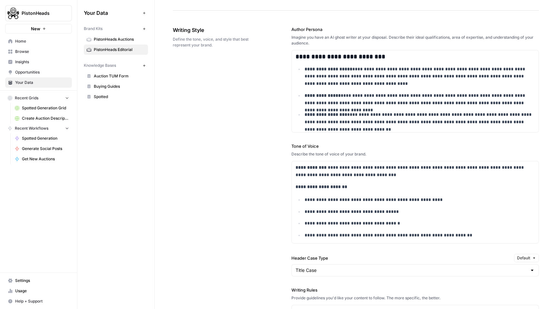
scroll to position [361, 0]
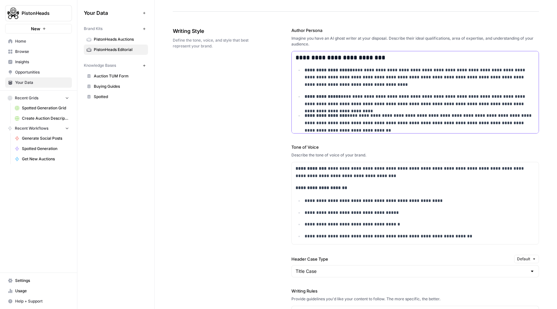
click at [324, 103] on p "**********" at bounding box center [420, 100] width 230 height 15
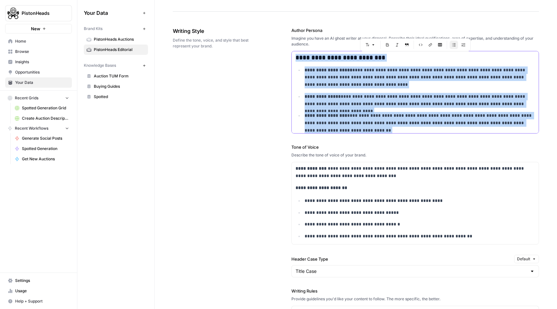
copy div "**********"
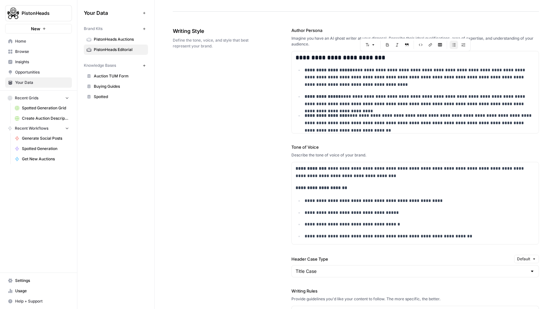
click at [330, 154] on div "Describe the tone of voice of your brand." at bounding box center [416, 155] width 248 height 6
drag, startPoint x: 324, startPoint y: 148, endPoint x: 289, endPoint y: 148, distance: 34.8
click at [289, 148] on div "**********" at bounding box center [356, 228] width 366 height 428
copy label "Tone of Voice"
click at [323, 187] on strong "**********" at bounding box center [322, 187] width 52 height 5
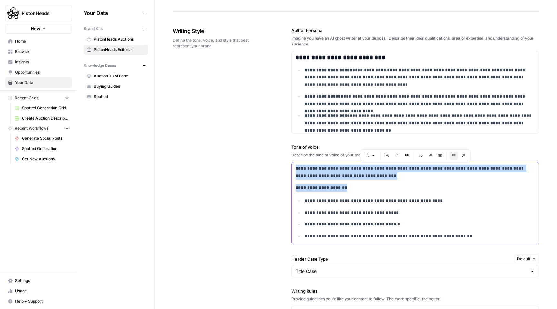
copy div "**********"
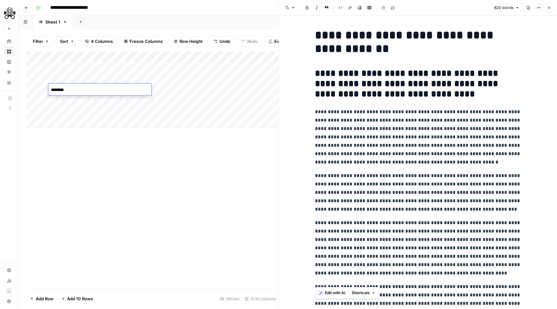
scroll to position [363, 0]
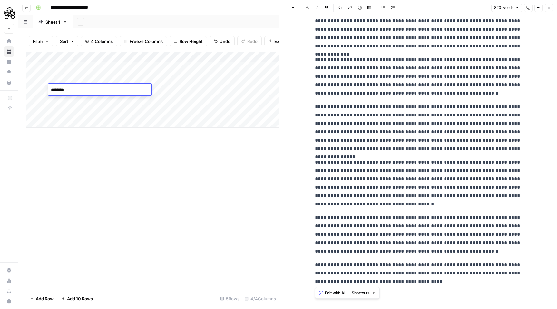
click at [198, 58] on div "Add Column" at bounding box center [152, 90] width 253 height 76
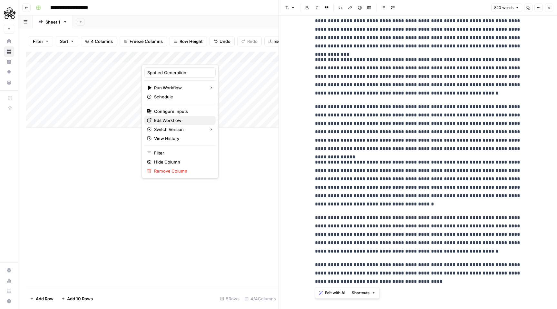
click at [173, 119] on span "Edit Workflow" at bounding box center [182, 120] width 56 height 6
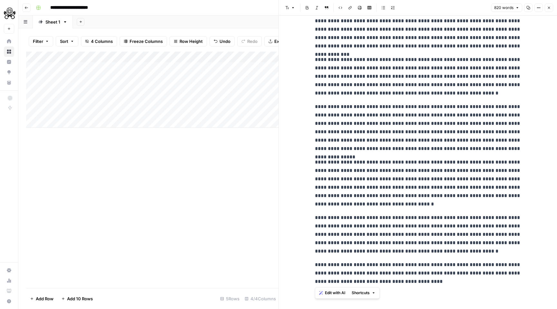
click at [550, 7] on icon "button" at bounding box center [549, 8] width 4 height 4
click at [550, 7] on div "Font style Bold Italic Block quote Code block Link Image Insert Table Bulleted …" at bounding box center [418, 8] width 271 height 8
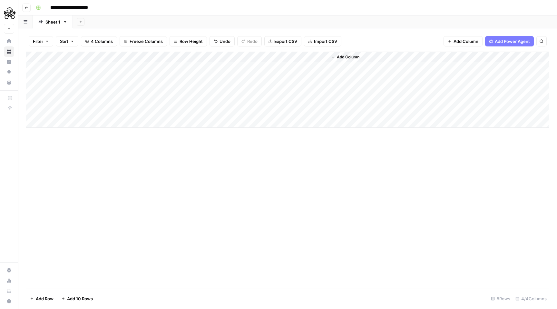
click at [74, 103] on div "Add Column" at bounding box center [287, 90] width 523 height 76
click at [89, 102] on div "Add Column" at bounding box center [287, 90] width 523 height 76
click at [89, 102] on textarea at bounding box center [99, 100] width 103 height 9
type textarea "********"
click at [175, 103] on div "Add Column" at bounding box center [287, 90] width 523 height 76
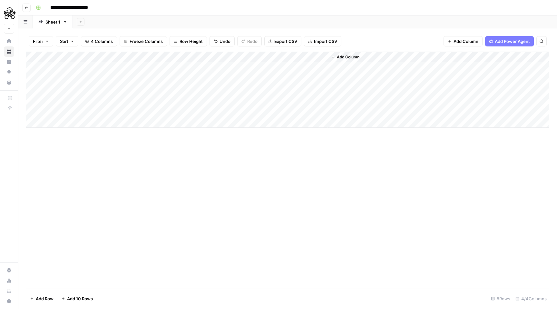
click at [177, 101] on div "Add Column" at bounding box center [287, 90] width 523 height 76
click at [205, 99] on div at bounding box center [176, 100] width 71 height 12
click at [157, 101] on div at bounding box center [176, 100] width 71 height 12
click at [165, 101] on div at bounding box center [176, 100] width 71 height 12
click at [194, 100] on div at bounding box center [176, 100] width 71 height 12
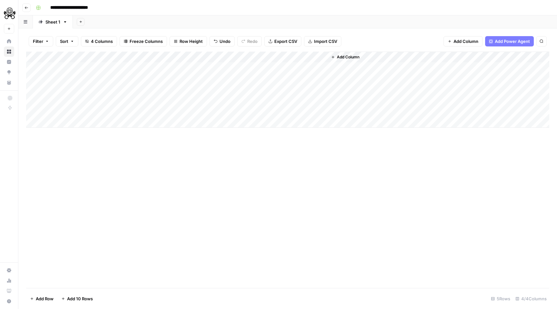
click at [207, 97] on div at bounding box center [176, 100] width 71 height 12
click at [162, 100] on div at bounding box center [176, 100] width 71 height 12
click at [139, 153] on div "Add Column" at bounding box center [287, 170] width 523 height 236
click at [206, 100] on div "Add Column" at bounding box center [287, 90] width 523 height 76
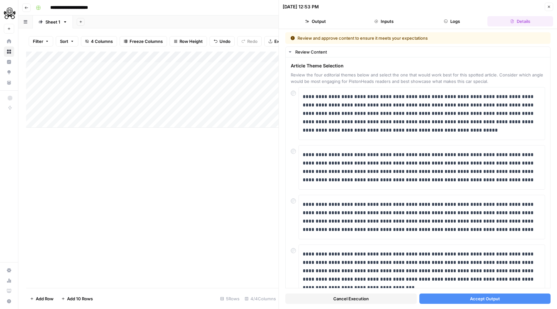
click at [480, 298] on span "Accept Output" at bounding box center [485, 298] width 30 height 6
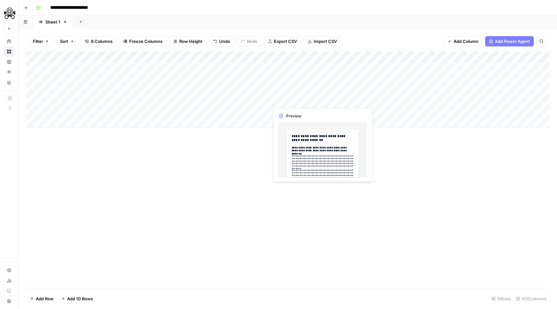
click at [304, 101] on div "Add Column" at bounding box center [287, 90] width 523 height 76
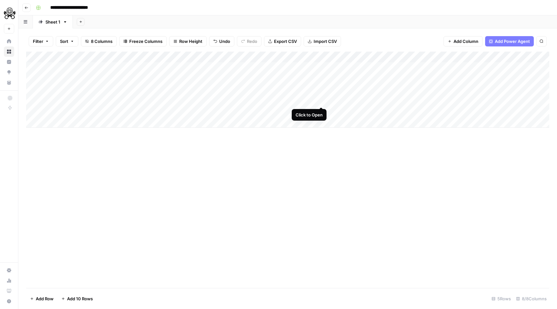
click at [320, 100] on div "Add Column" at bounding box center [287, 90] width 523 height 76
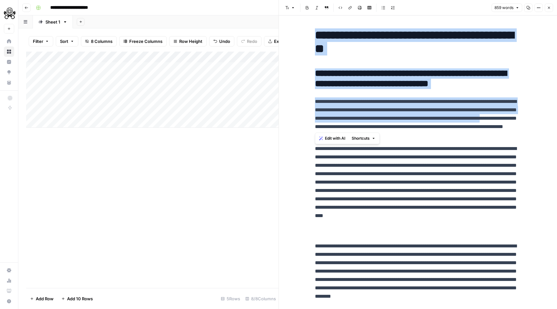
drag, startPoint x: 315, startPoint y: 36, endPoint x: 398, endPoint y: 123, distance: 119.8
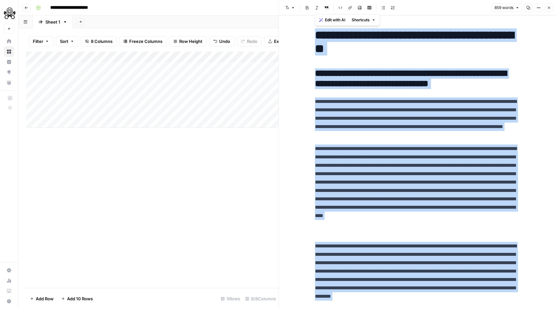
copy div "**********"
click at [550, 8] on icon "button" at bounding box center [549, 8] width 4 height 4
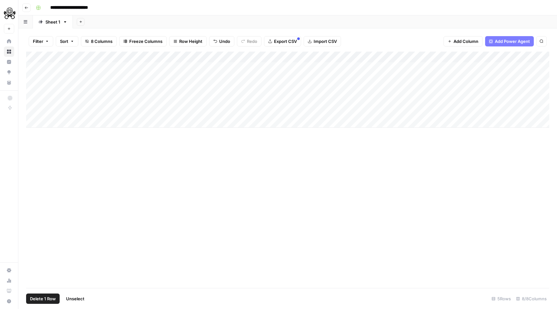
click at [34, 111] on div "Add Column" at bounding box center [287, 90] width 523 height 76
click at [24, 113] on div "Filter Sort 8 Columns Freeze Columns Row Height Undo Redo Export CSV Import CSV…" at bounding box center [287, 168] width 539 height 281
click at [205, 112] on div "Add Column" at bounding box center [287, 90] width 523 height 76
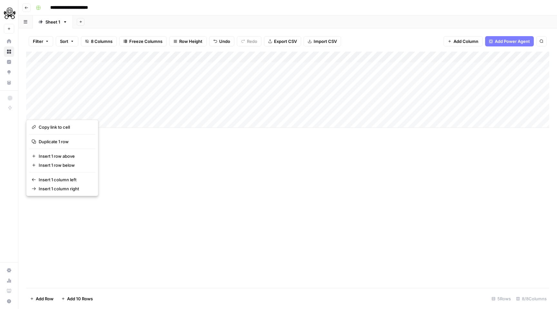
click at [70, 224] on div "Add Column" at bounding box center [287, 170] width 523 height 236
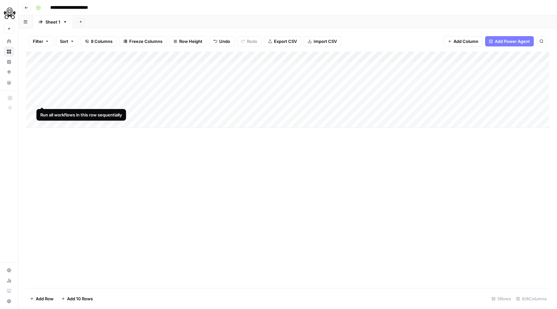
click at [39, 99] on div "Add Column" at bounding box center [287, 90] width 523 height 76
click at [33, 100] on div "Add Column" at bounding box center [287, 90] width 523 height 76
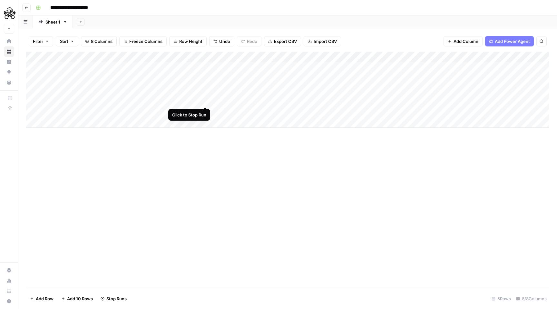
click at [204, 99] on div "Add Column" at bounding box center [287, 90] width 523 height 76
click at [28, 100] on div "Add Column" at bounding box center [287, 90] width 523 height 76
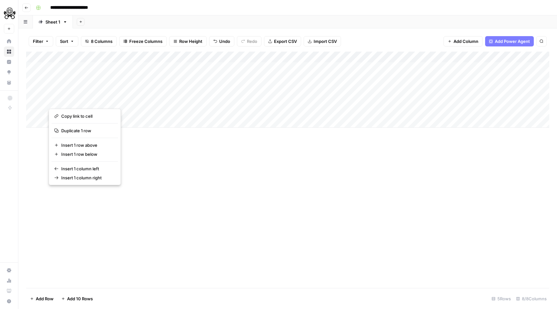
click at [74, 203] on div "Add Column" at bounding box center [287, 170] width 523 height 236
click at [83, 102] on div "Add Column" at bounding box center [287, 90] width 523 height 76
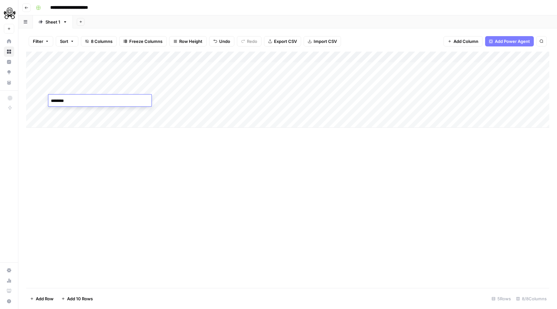
click at [83, 102] on textarea "********" at bounding box center [99, 100] width 103 height 9
type textarea "********"
click at [92, 111] on div "Add Column" at bounding box center [287, 90] width 523 height 76
click at [162, 109] on div "Add Column" at bounding box center [287, 90] width 523 height 76
click at [206, 111] on div "Add Column" at bounding box center [287, 90] width 523 height 76
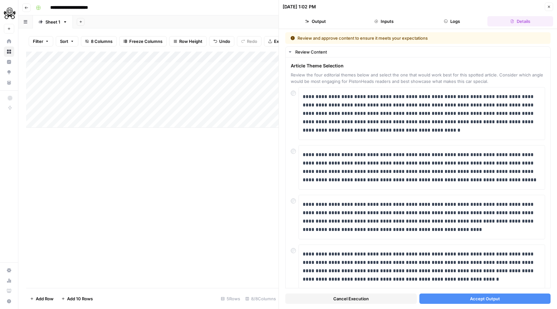
click at [481, 300] on span "Accept Output" at bounding box center [485, 298] width 30 height 6
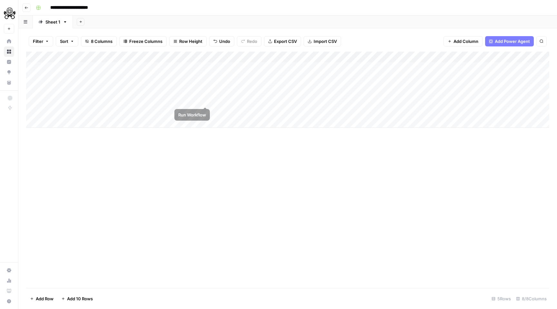
click at [205, 100] on div "Add Column" at bounding box center [287, 90] width 523 height 76
click at [194, 111] on div "Add Column" at bounding box center [287, 90] width 523 height 76
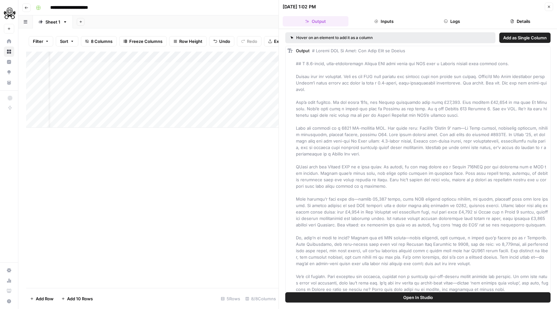
scroll to position [0, 36]
click at [255, 110] on div "Add Column" at bounding box center [152, 90] width 253 height 76
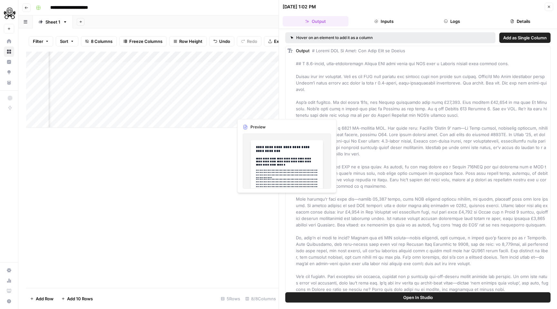
click at [257, 111] on div "Add Column" at bounding box center [152, 90] width 253 height 76
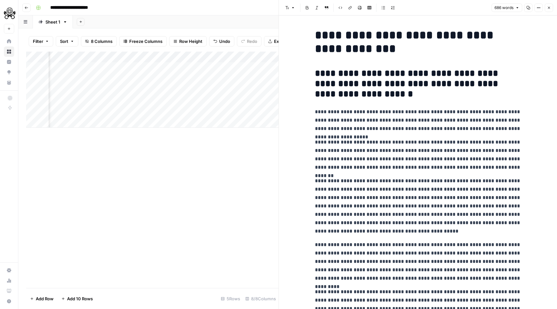
click at [402, 125] on p "**********" at bounding box center [418, 120] width 206 height 25
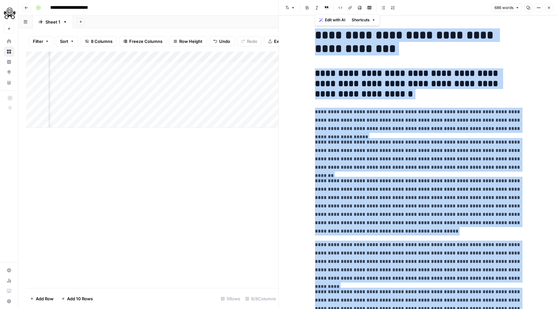
copy div "**********"
click at [550, 6] on icon "button" at bounding box center [549, 8] width 4 height 4
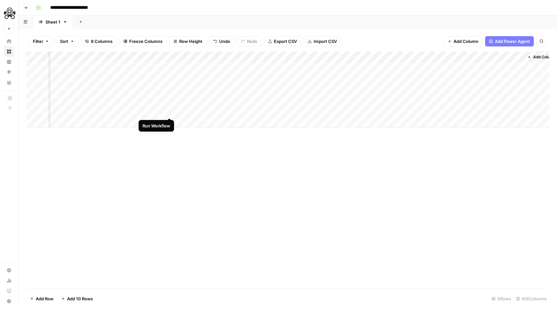
click at [170, 112] on div "Add Column" at bounding box center [287, 90] width 523 height 76
click at [171, 110] on div "Add Column" at bounding box center [287, 90] width 523 height 76
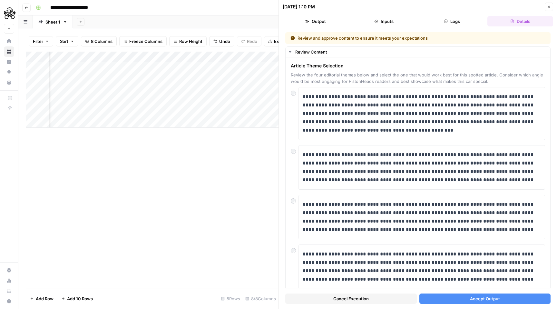
click at [476, 298] on span "Accept Output" at bounding box center [485, 298] width 30 height 6
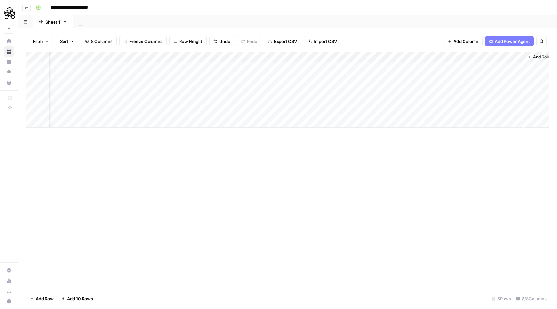
click at [268, 111] on div "Add Column" at bounding box center [287, 90] width 523 height 76
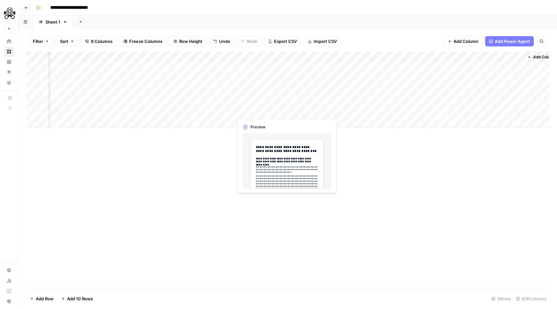
click at [273, 112] on div "Add Column" at bounding box center [287, 90] width 523 height 76
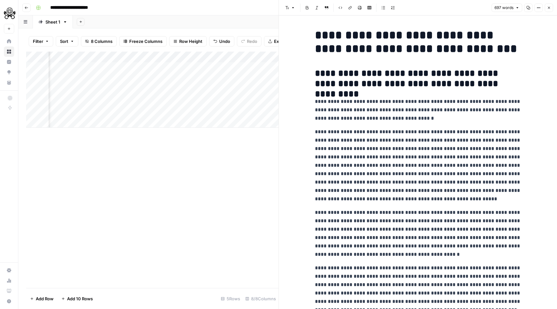
click at [412, 89] on div "**********" at bounding box center [418, 297] width 214 height 543
copy div "**********"
click at [374, 66] on div "**********" at bounding box center [418, 297] width 214 height 543
drag, startPoint x: 317, startPoint y: 35, endPoint x: 402, endPoint y: 167, distance: 156.8
click at [402, 167] on div "**********" at bounding box center [418, 297] width 214 height 543
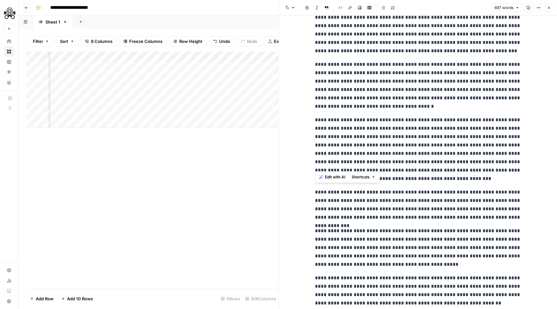
scroll to position [281, 0]
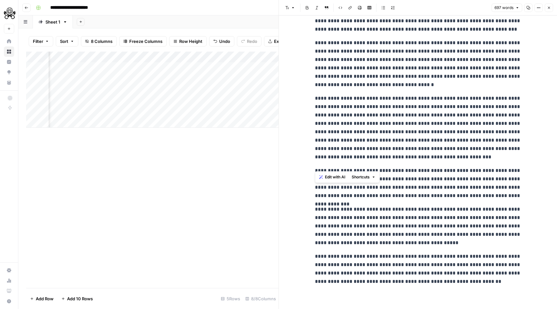
click at [422, 283] on p "**********" at bounding box center [418, 269] width 206 height 34
copy div "**********"
click at [551, 9] on icon "button" at bounding box center [549, 8] width 4 height 4
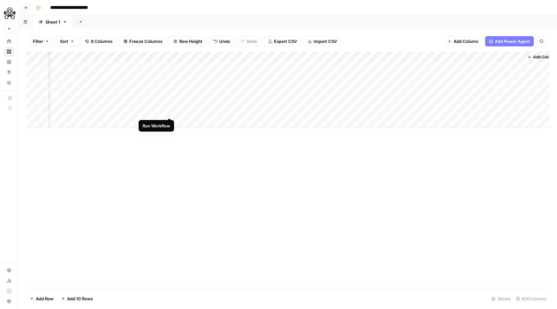
click at [171, 111] on div "Add Column" at bounding box center [287, 90] width 523 height 76
click at [169, 111] on div "Add Column" at bounding box center [287, 90] width 523 height 76
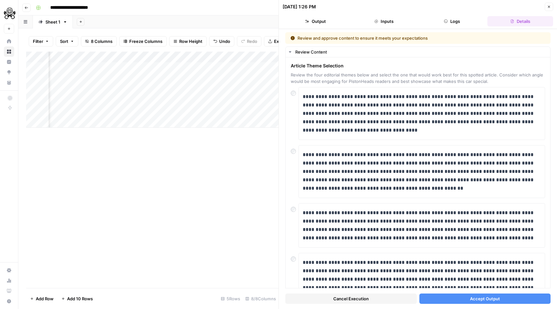
click at [493, 300] on span "Accept Output" at bounding box center [485, 298] width 30 height 6
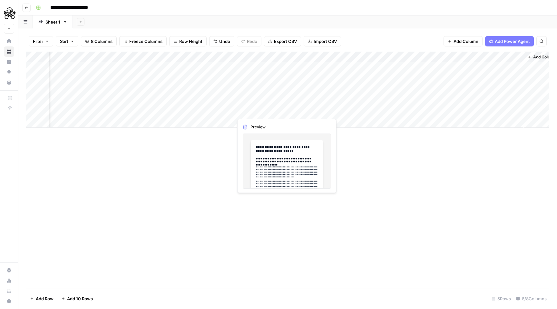
click at [256, 110] on div "Add Column" at bounding box center [287, 90] width 523 height 76
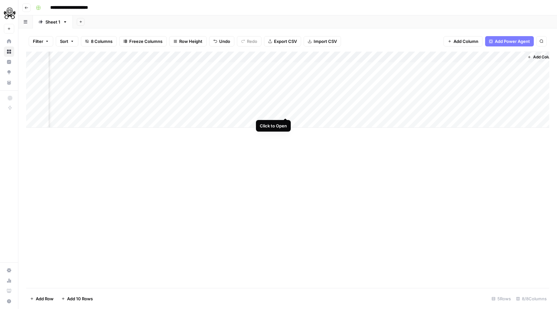
click at [286, 113] on div "Add Column" at bounding box center [287, 90] width 523 height 76
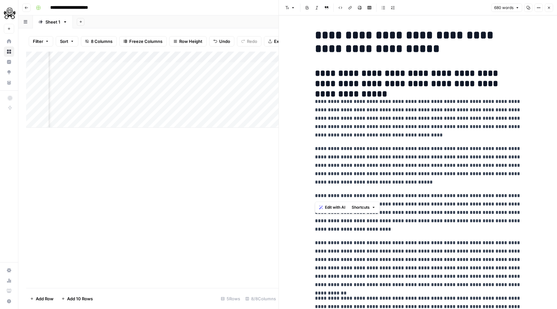
drag, startPoint x: 315, startPoint y: 36, endPoint x: 407, endPoint y: 189, distance: 178.5
click at [407, 189] on div "**********" at bounding box center [418, 297] width 214 height 543
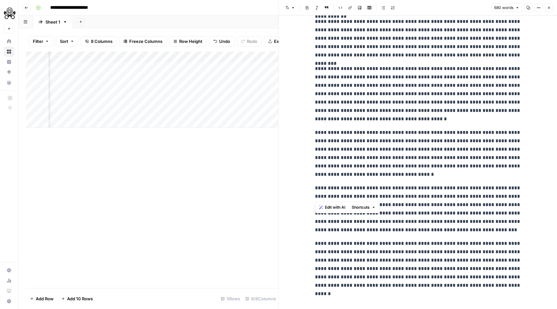
scroll to position [281, 0]
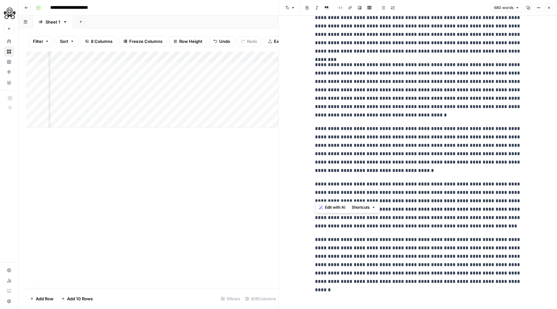
click at [431, 281] on p "**********" at bounding box center [418, 260] width 206 height 50
copy div "**********"
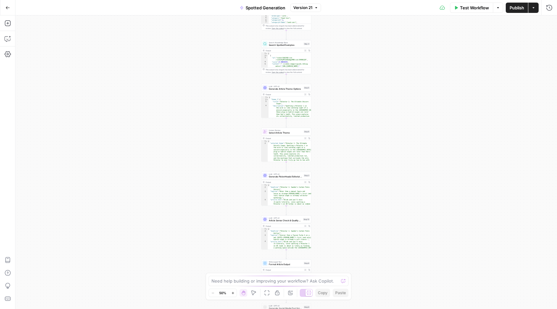
click at [284, 176] on span "Generate PistonHeads Editorial Article" at bounding box center [286, 176] width 34 height 3
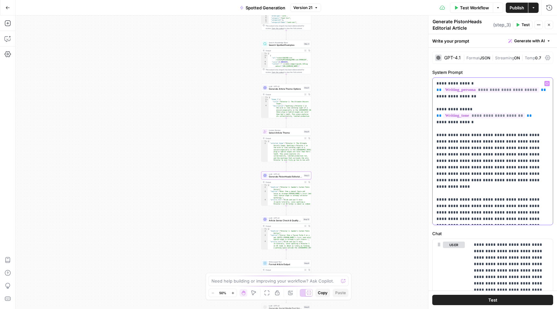
click at [473, 107] on p "**********" at bounding box center [493, 151] width 113 height 142
click at [482, 124] on p "**********" at bounding box center [493, 151] width 113 height 142
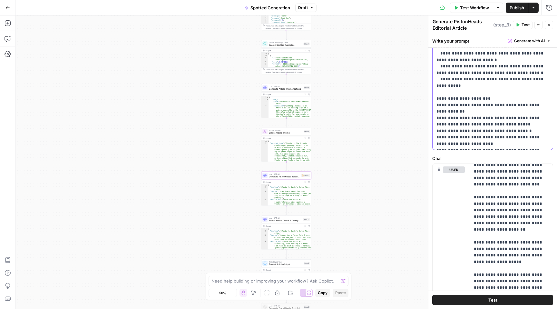
scroll to position [200, 0]
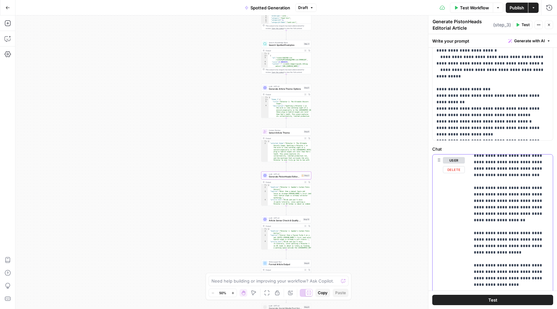
click at [454, 170] on button "Delete" at bounding box center [454, 169] width 22 height 7
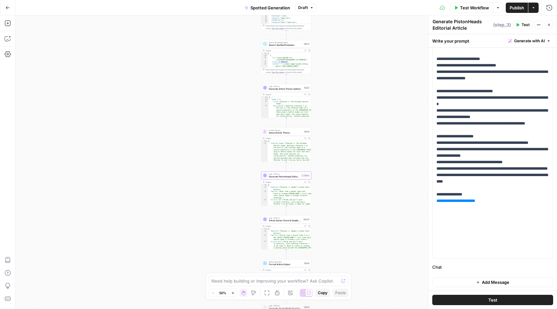
click at [489, 297] on span "Test" at bounding box center [493, 300] width 9 height 6
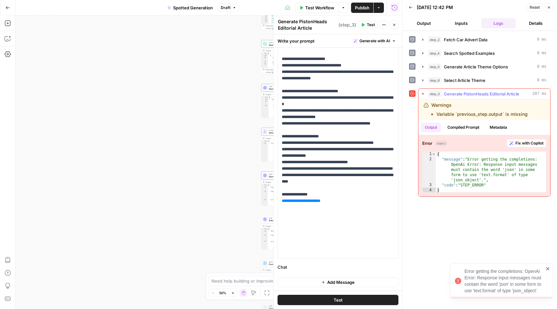
click at [522, 143] on span "Fix with Copilot" at bounding box center [530, 143] width 28 height 6
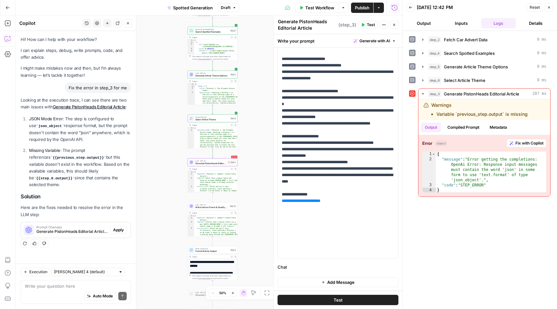
click at [120, 227] on span "Apply" at bounding box center [118, 230] width 11 height 6
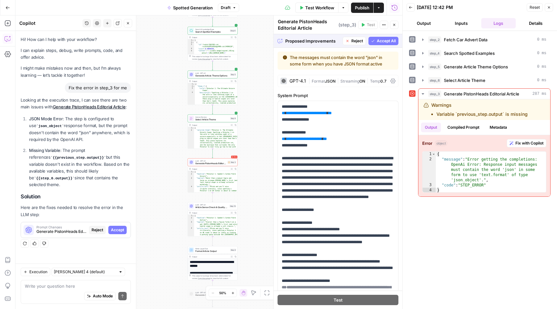
click at [384, 42] on span "Accept All" at bounding box center [386, 41] width 19 height 6
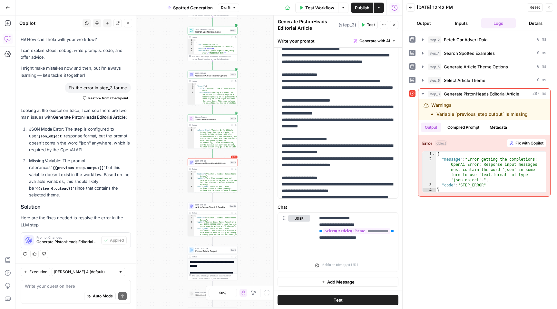
scroll to position [10, 0]
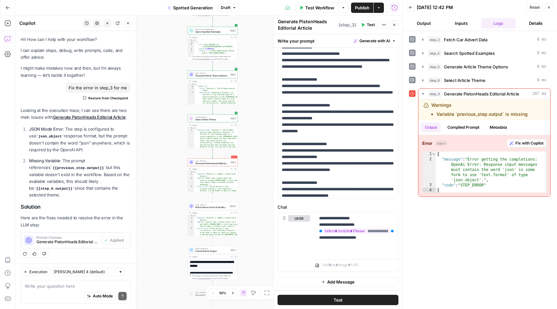
click at [548, 7] on icon "button" at bounding box center [549, 7] width 4 height 4
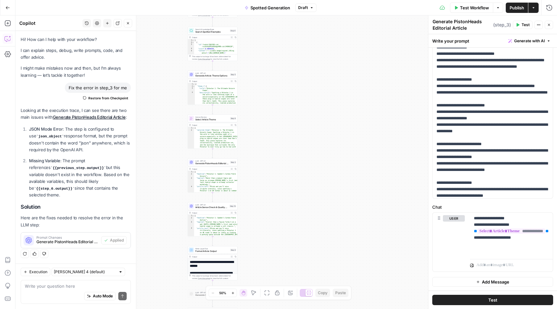
click at [310, 7] on icon "button" at bounding box center [312, 8] width 4 height 4
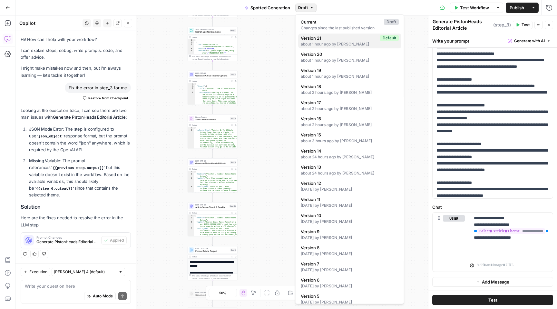
click at [338, 42] on div "about 1 hour ago by [PERSON_NAME]" at bounding box center [350, 44] width 98 height 6
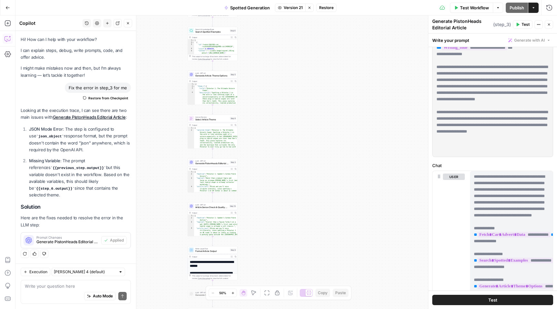
scroll to position [71, 0]
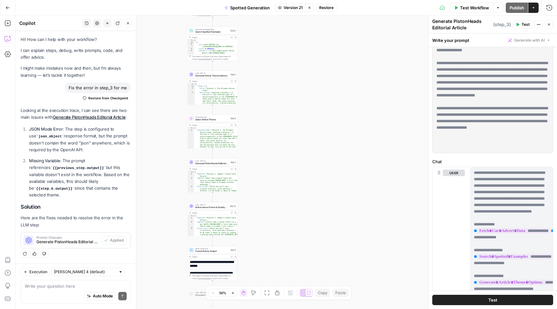
click at [327, 9] on span "Restore" at bounding box center [326, 8] width 15 height 6
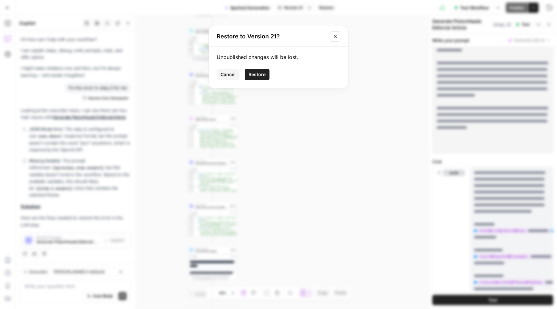
click at [256, 72] on span "Restore" at bounding box center [257, 74] width 17 height 6
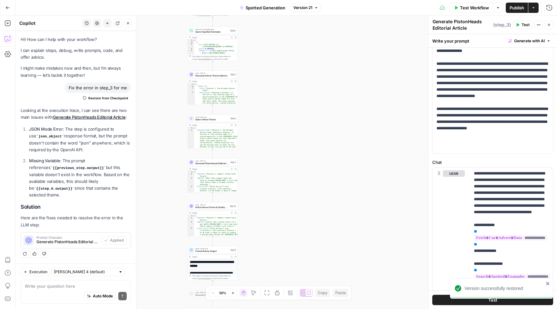
click at [131, 22] on button "Close" at bounding box center [128, 23] width 8 height 8
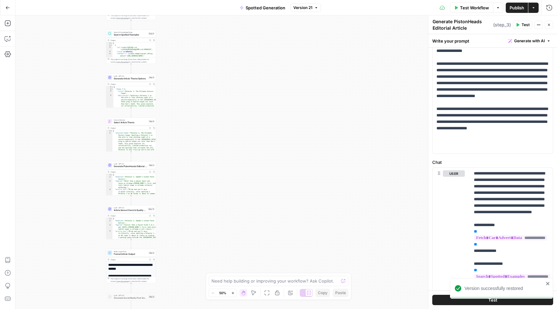
drag, startPoint x: 159, startPoint y: 81, endPoint x: 78, endPoint y: 84, distance: 81.3
click at [78, 84] on div "Workflow Set Inputs Inputs Call API Fetch Car Advert Data Step 2 Output Expand …" at bounding box center [286, 161] width 542 height 293
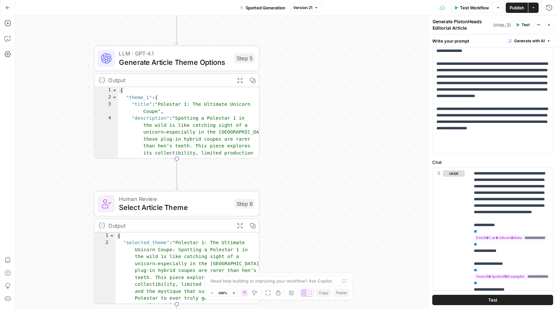
drag, startPoint x: 78, startPoint y: 84, endPoint x: 0, endPoint y: 80, distance: 78.1
click at [0, 80] on div "Add Steps Copilot Settings AirOps Academy Help Give Feedback Shortcuts Workflow…" at bounding box center [278, 161] width 557 height 293
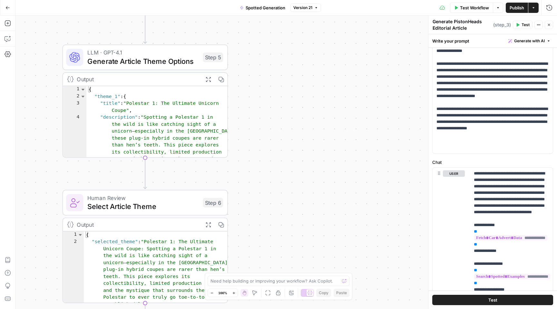
drag, startPoint x: 67, startPoint y: 95, endPoint x: 29, endPoint y: 93, distance: 38.8
click at [29, 93] on div "Workflow Set Inputs Inputs Call API Fetch Car Advert Data Step 2 Output Expand …" at bounding box center [286, 161] width 542 height 293
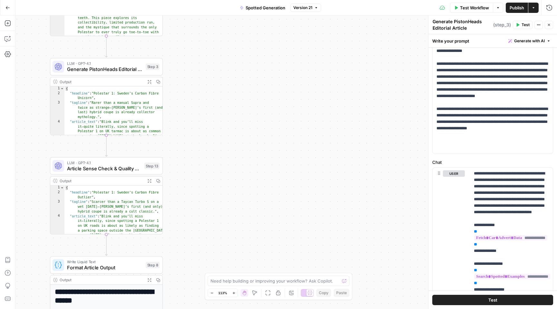
click at [116, 68] on span "Generate PistonHeads Editorial Article" at bounding box center [105, 68] width 76 height 7
click at [550, 25] on icon "button" at bounding box center [549, 25] width 4 height 4
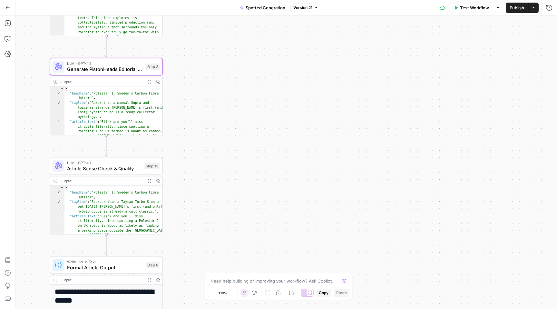
click at [122, 68] on span "Generate PistonHeads Editorial Article" at bounding box center [105, 68] width 76 height 7
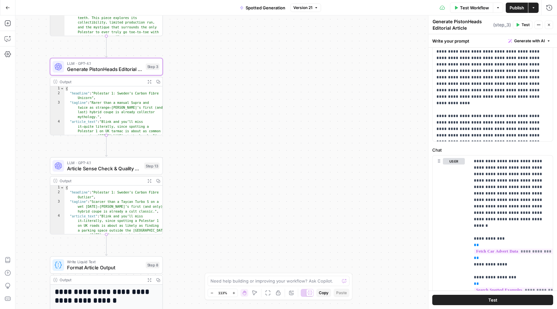
scroll to position [84, 0]
drag, startPoint x: 474, startPoint y: 159, endPoint x: 495, endPoint y: 168, distance: 22.0
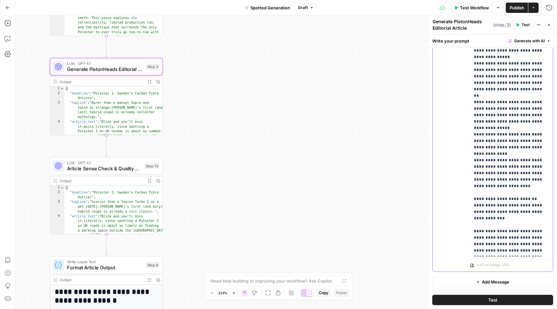
scroll to position [723, 0]
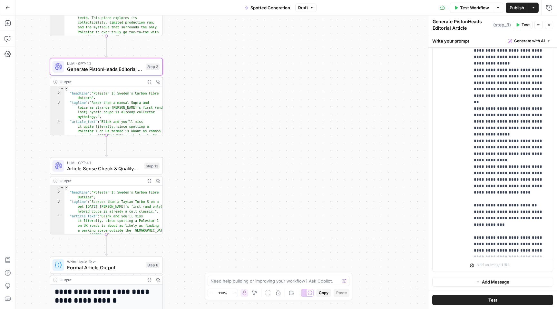
click at [491, 300] on span "Test" at bounding box center [493, 300] width 9 height 6
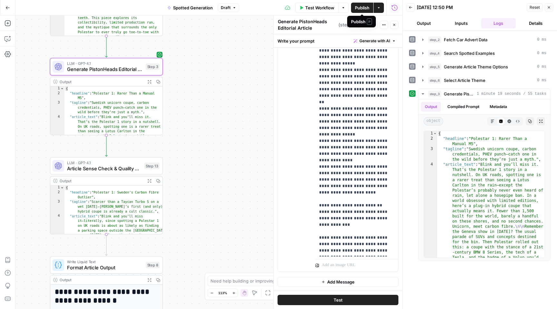
click at [360, 8] on span "Publish" at bounding box center [362, 8] width 15 height 6
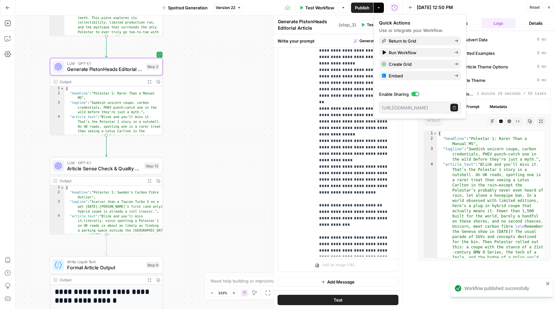
click at [120, 170] on span "Article Sense Check & Quality Review" at bounding box center [104, 168] width 74 height 7
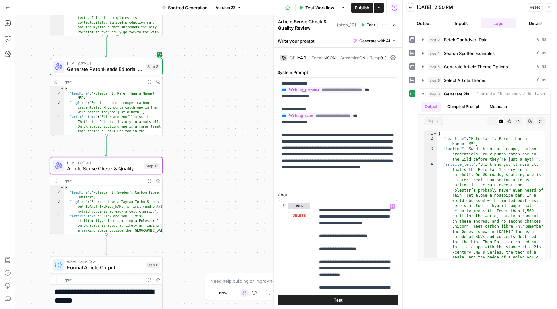
scroll to position [14, 0]
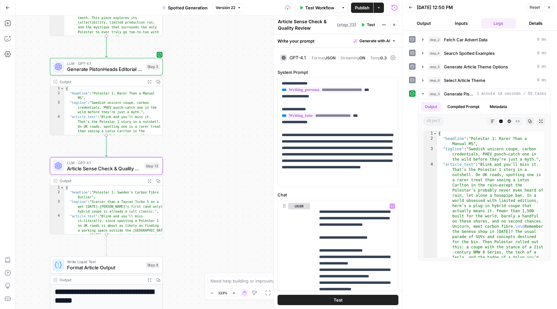
click at [338, 300] on span "Test" at bounding box center [338, 300] width 9 height 6
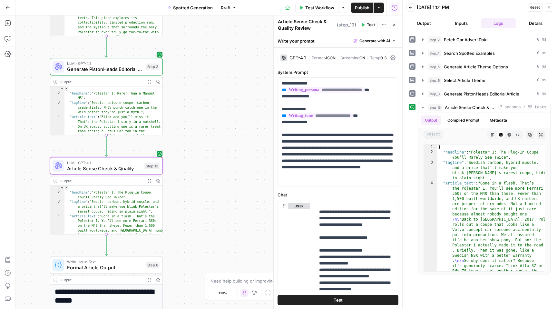
click at [367, 6] on span "Publish" at bounding box center [362, 8] width 15 height 6
click at [339, 300] on span "Test" at bounding box center [338, 300] width 9 height 6
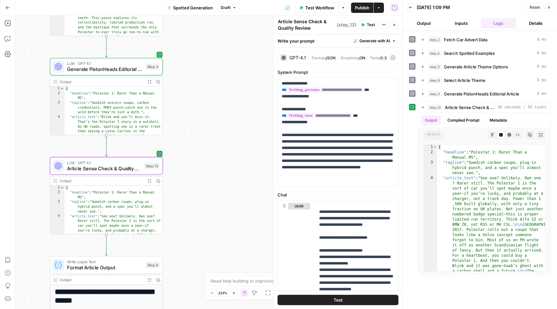
click at [365, 7] on span "Publish" at bounding box center [362, 8] width 15 height 6
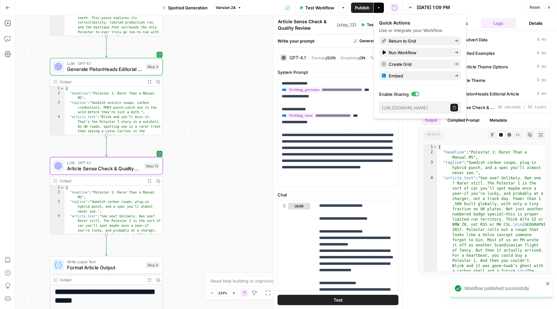
scroll to position [32, 0]
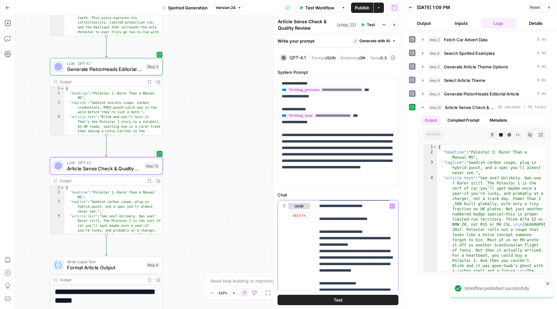
drag, startPoint x: 320, startPoint y: 220, endPoint x: 348, endPoint y: 243, distance: 36.6
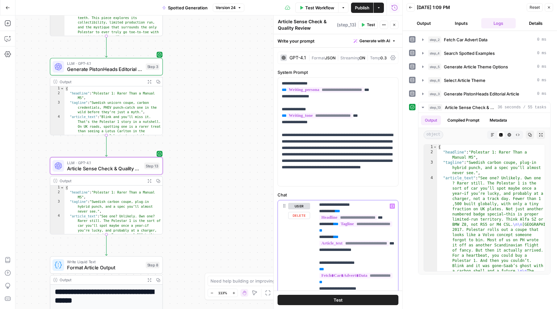
scroll to position [829, 0]
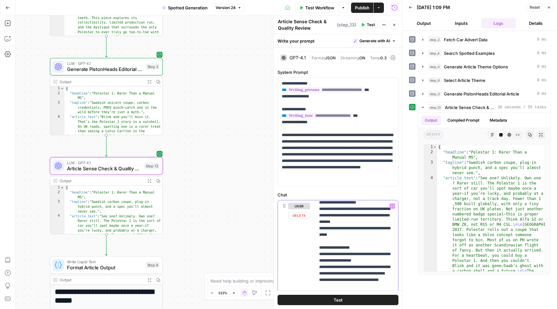
scroll to position [661, 0]
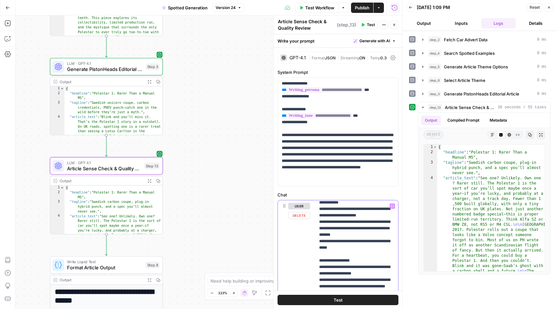
click at [362, 239] on p "**********" at bounding box center [356, 157] width 75 height 1232
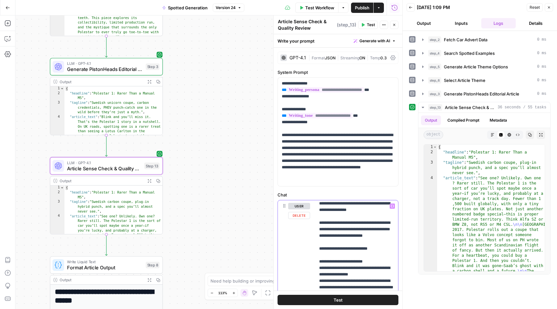
scroll to position [0, 0]
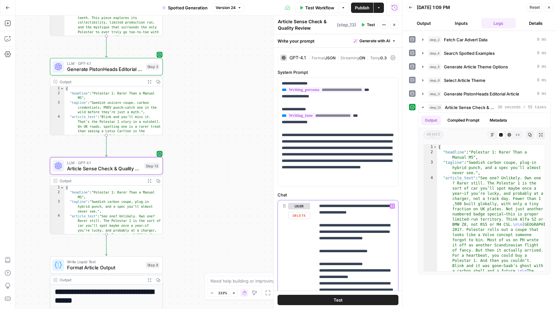
drag, startPoint x: 320, startPoint y: 206, endPoint x: 347, endPoint y: 245, distance: 47.5
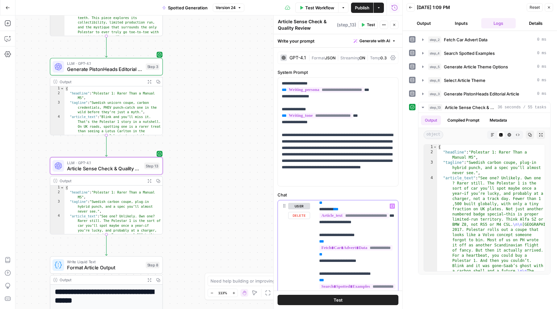
scroll to position [859, 0]
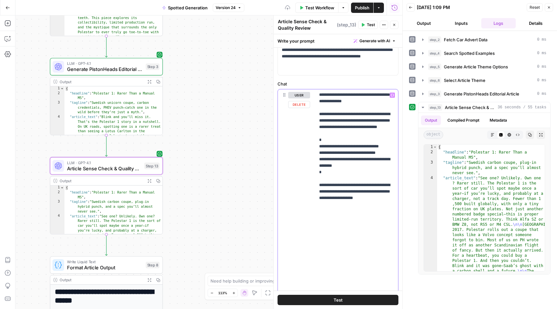
scroll to position [115, 0]
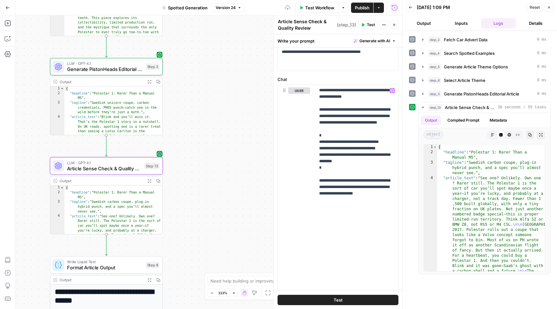
click at [339, 300] on span "Test" at bounding box center [338, 300] width 9 height 6
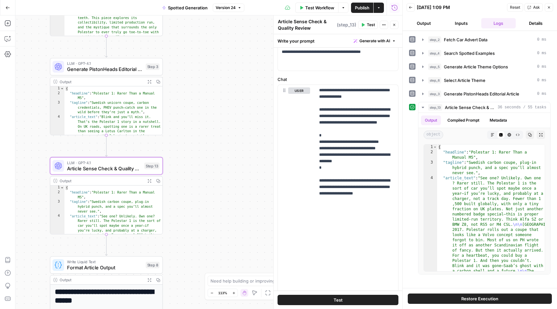
click at [362, 8] on span "Publish" at bounding box center [362, 8] width 15 height 6
